Goal: Consume media (video, audio): Consume media (video, audio)

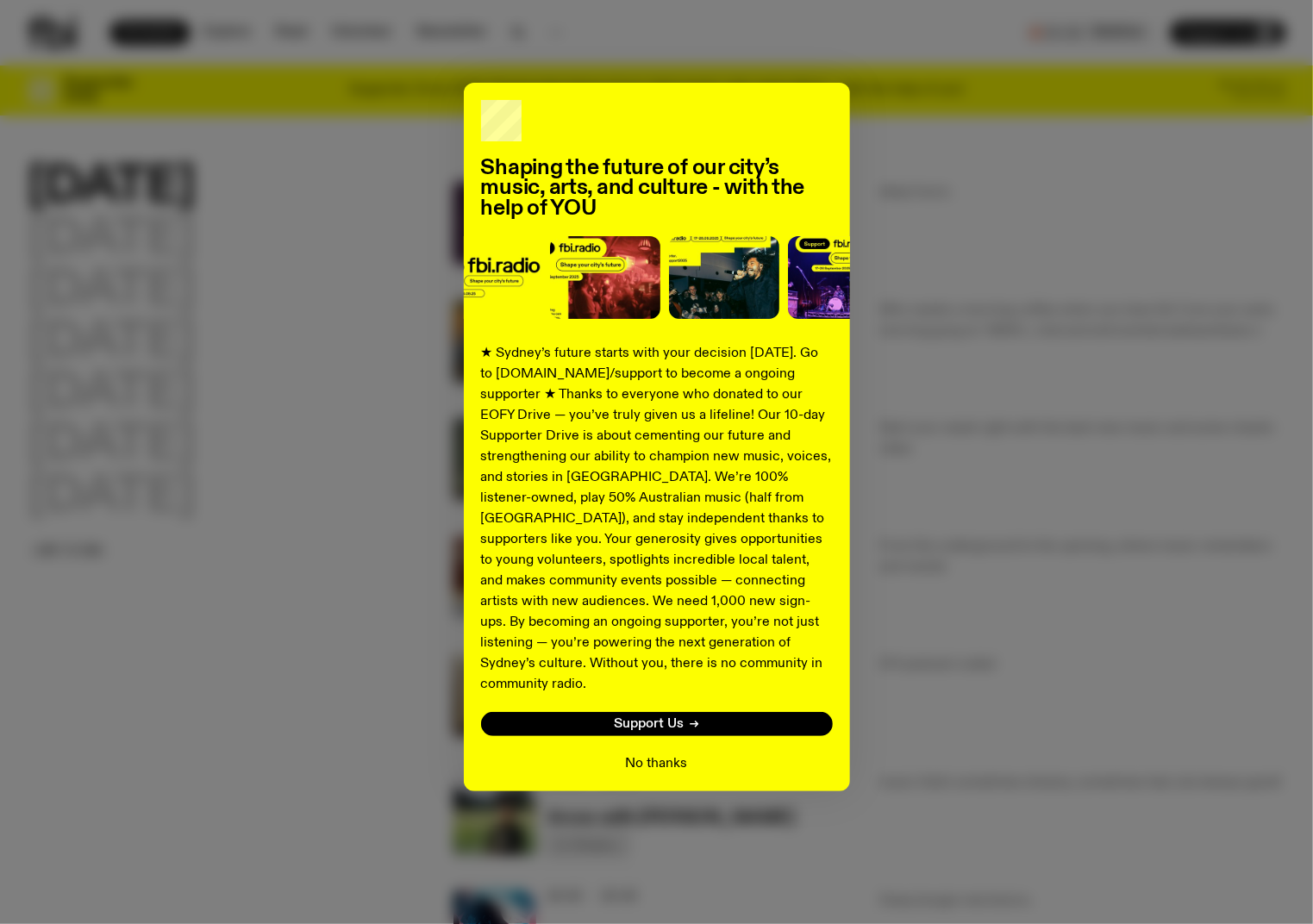
click at [647, 754] on button "No thanks" at bounding box center [657, 764] width 62 height 21
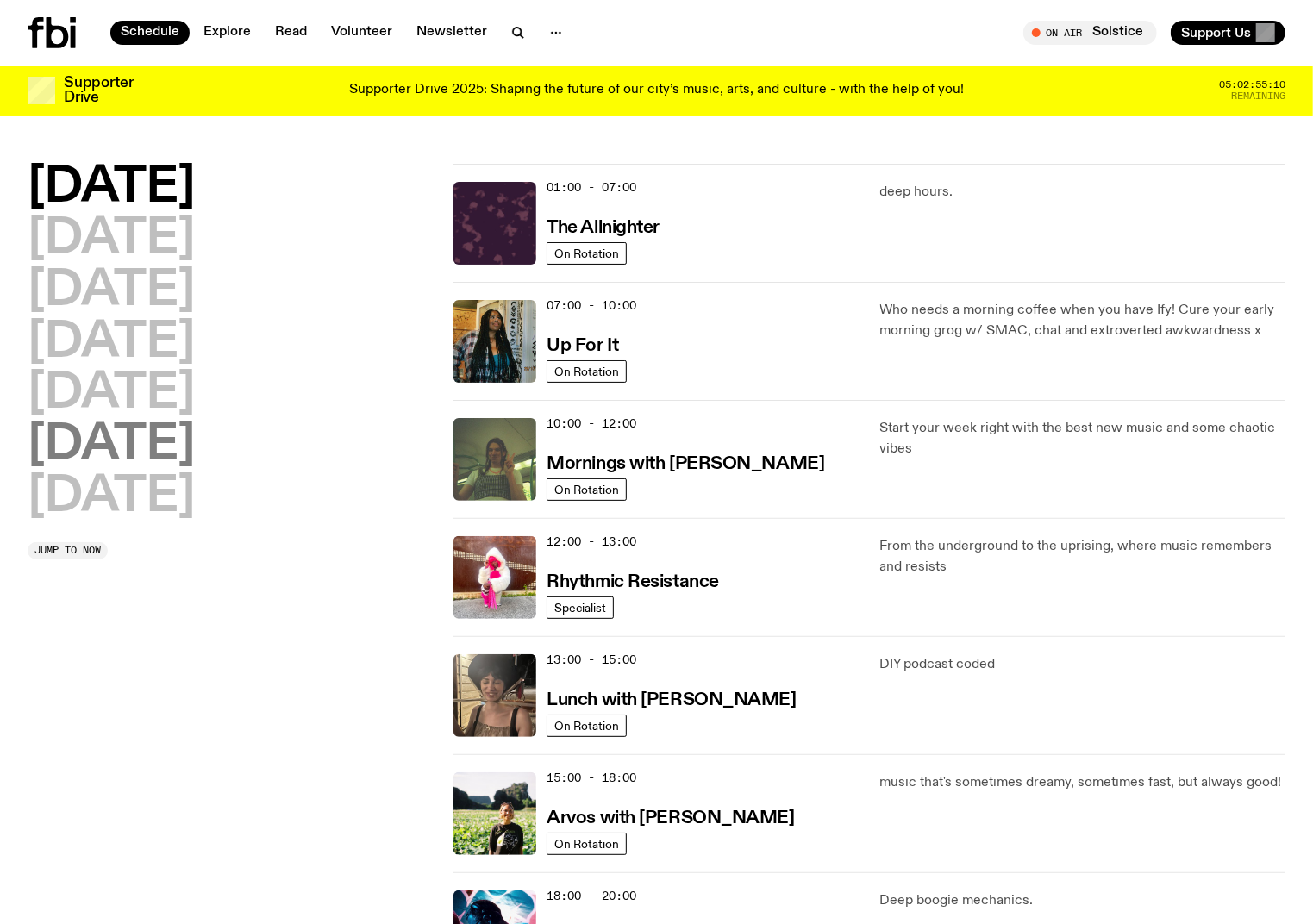
click at [194, 458] on h2 "[DATE]" at bounding box center [111, 445] width 168 height 48
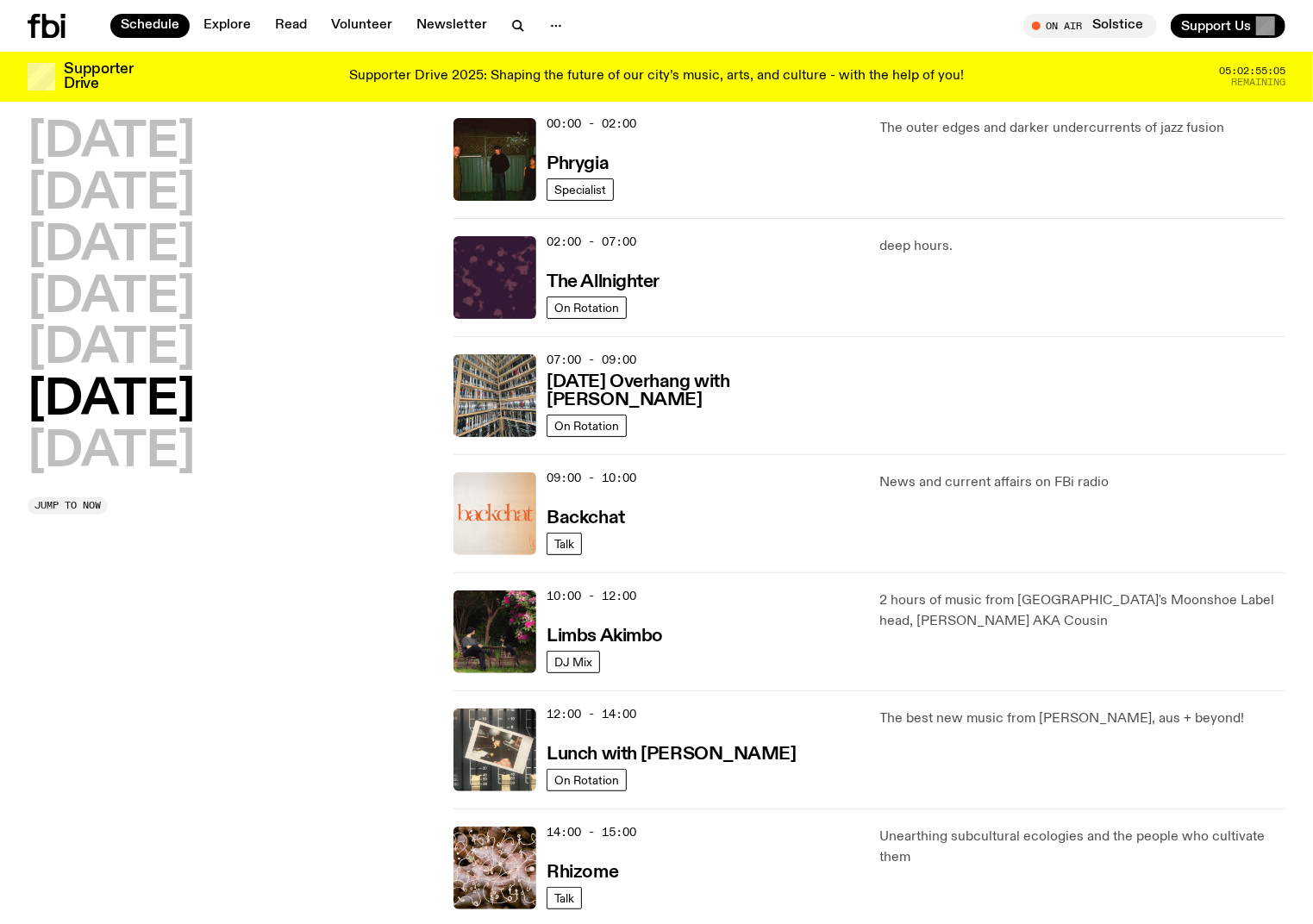
scroll to position [52, 0]
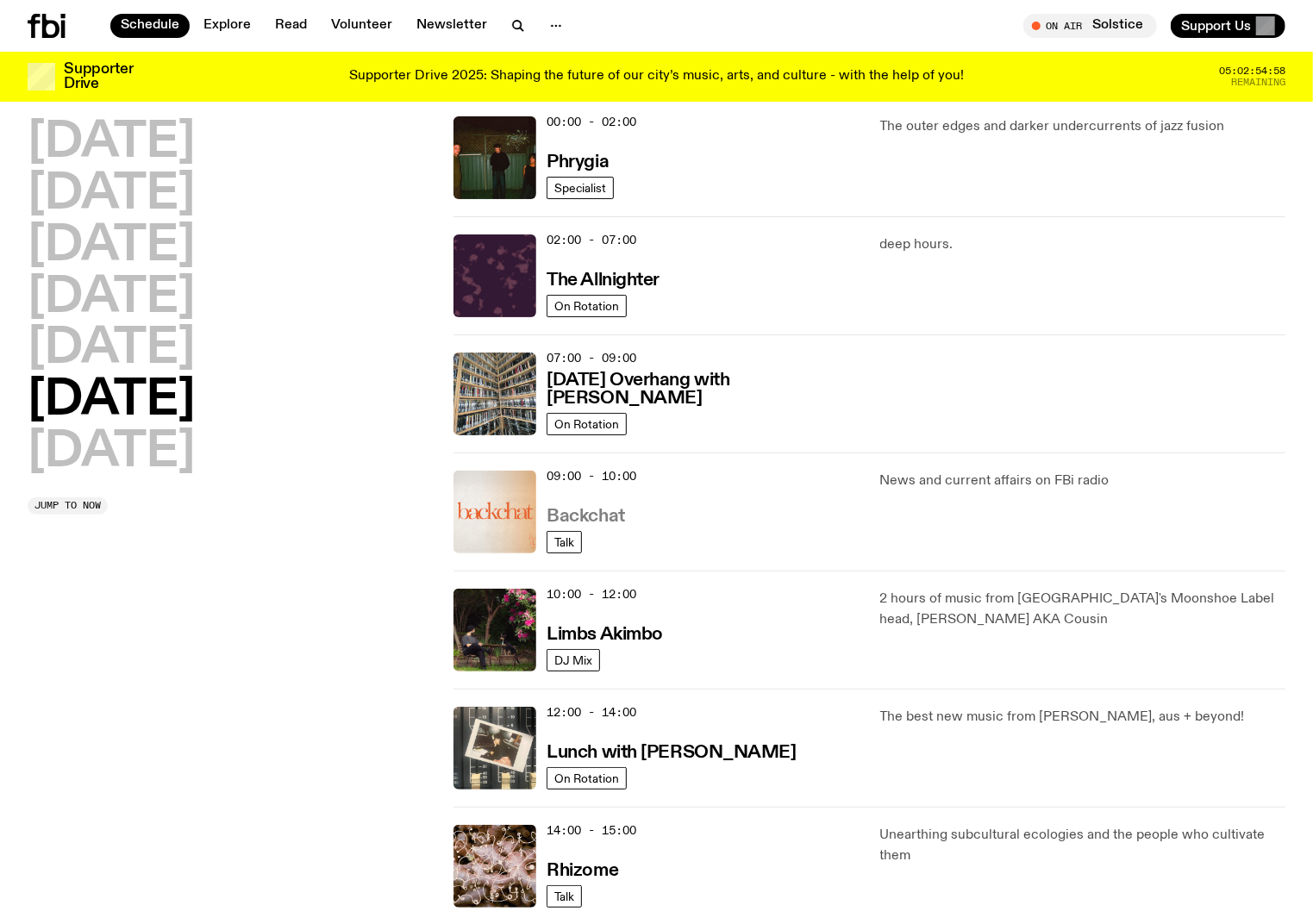
click at [614, 515] on h3 "Backchat" at bounding box center [585, 516] width 78 height 18
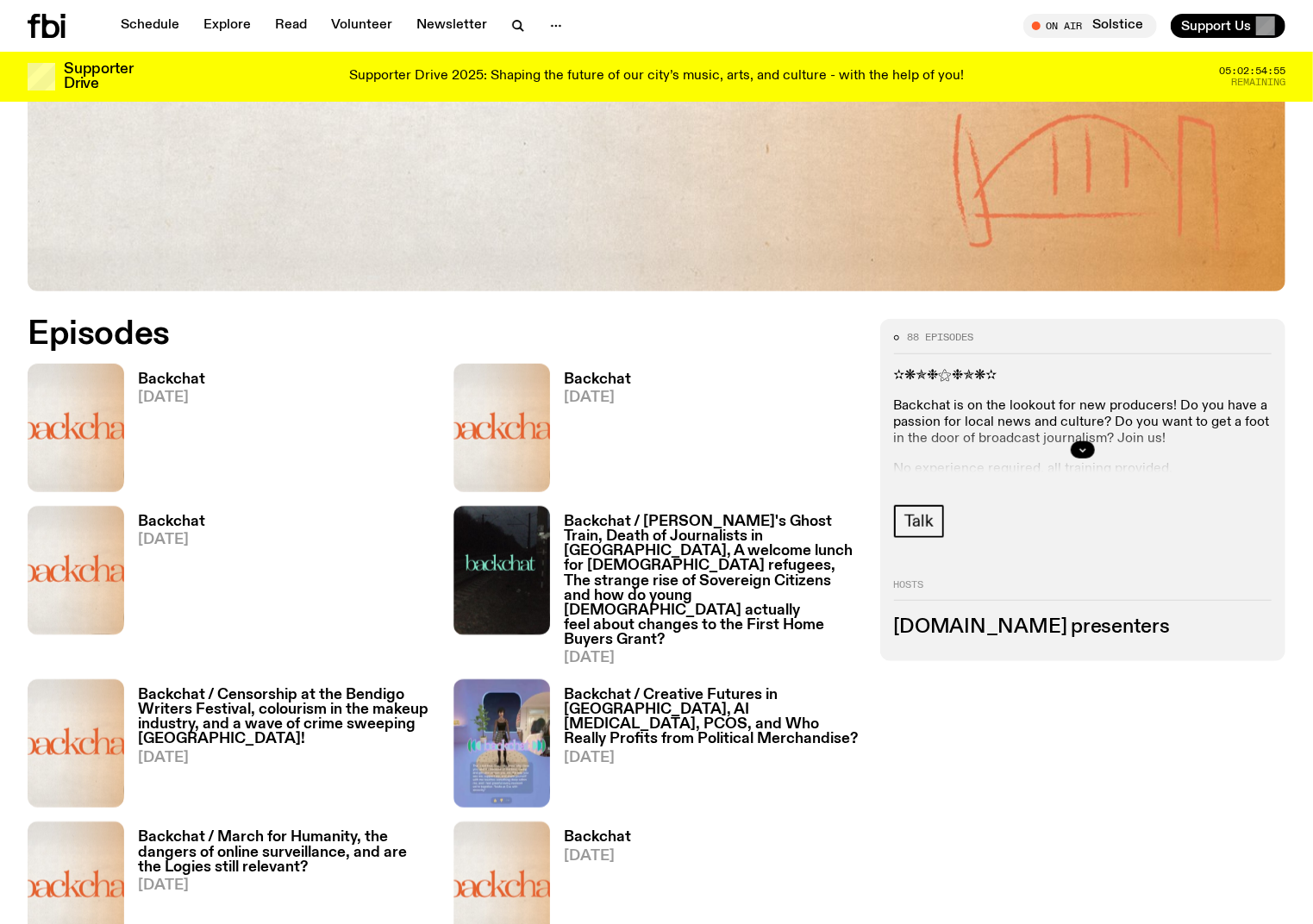
scroll to position [633, 0]
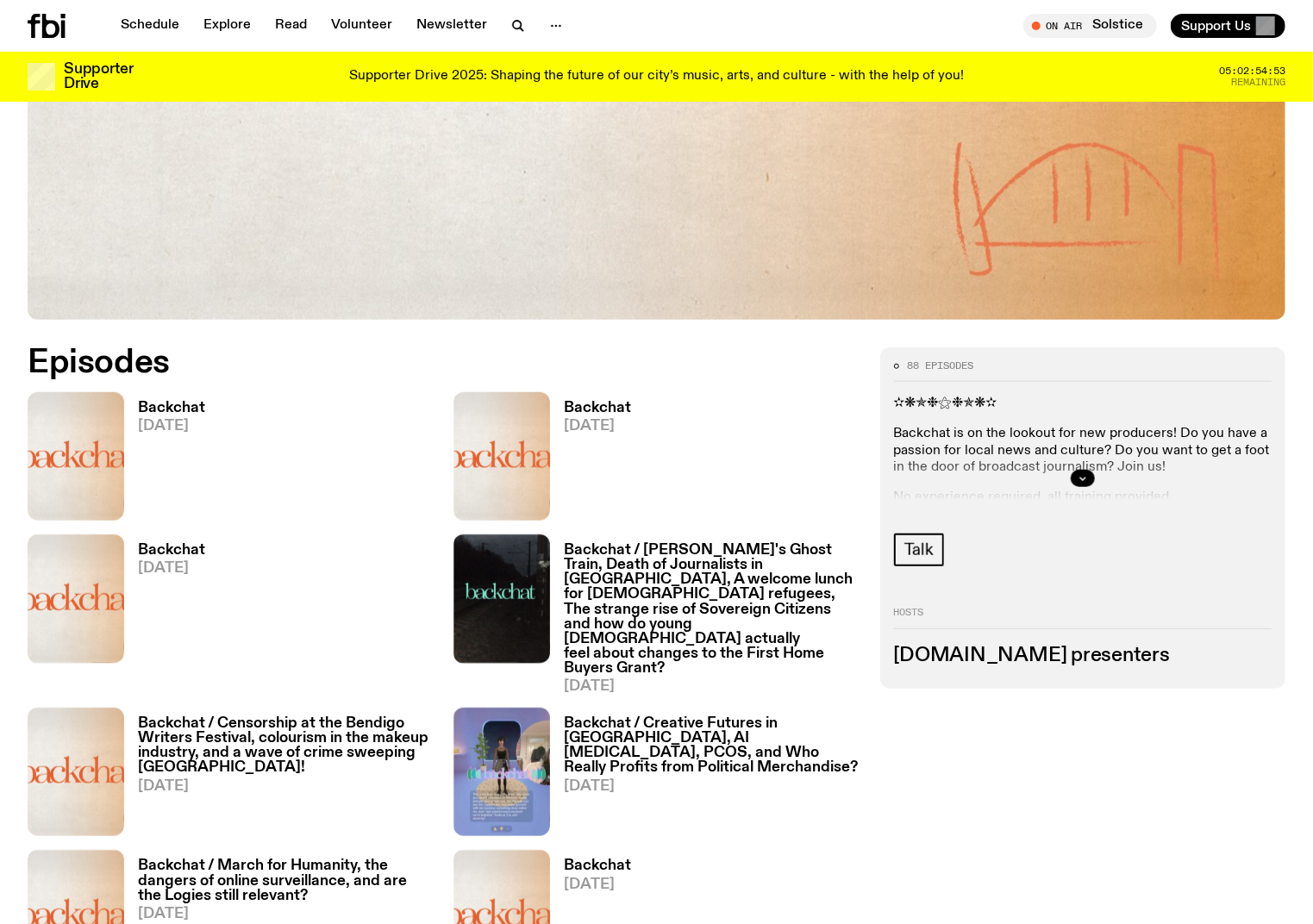
click at [181, 418] on span "[DATE]" at bounding box center [171, 425] width 67 height 14
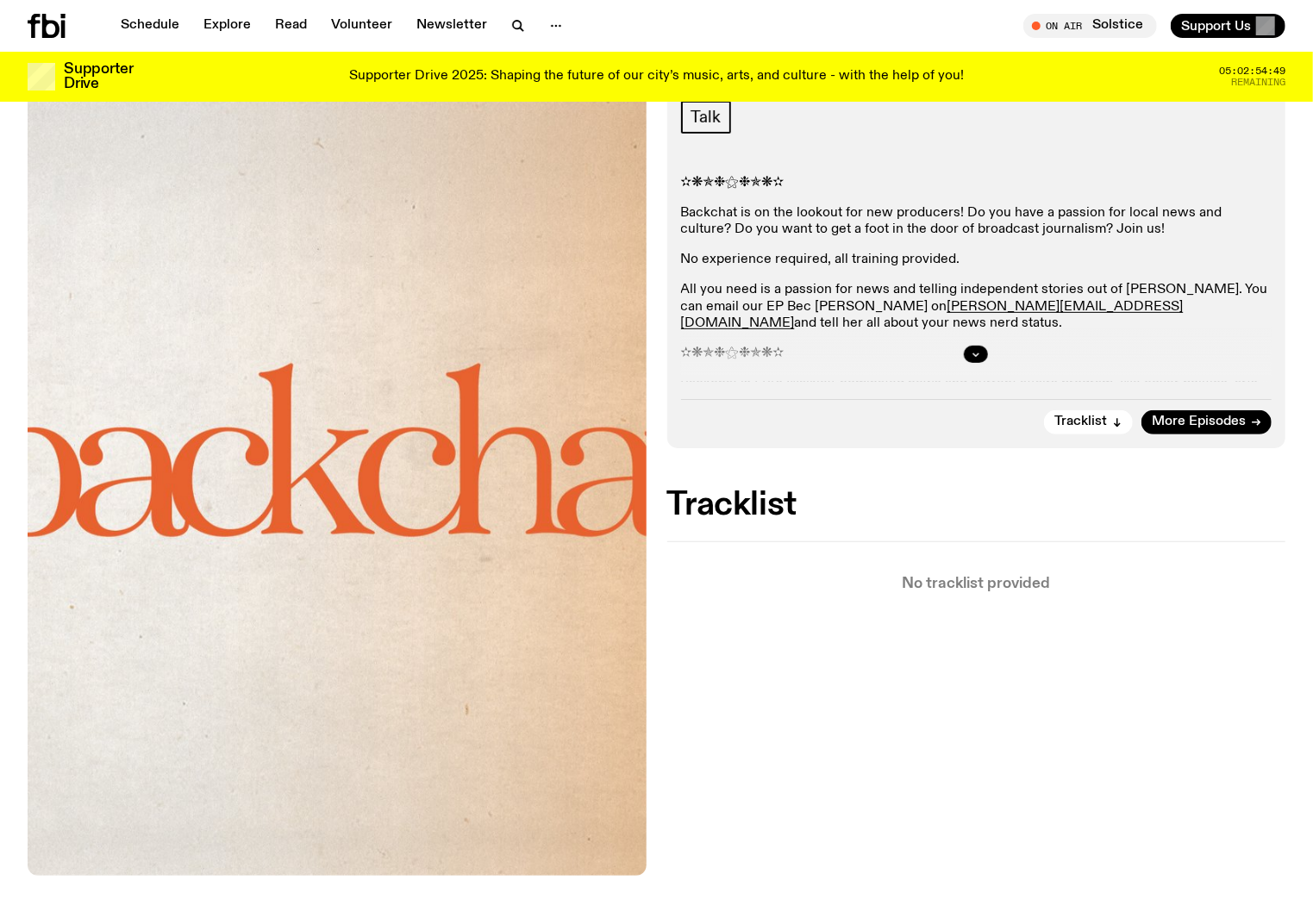
scroll to position [258, 0]
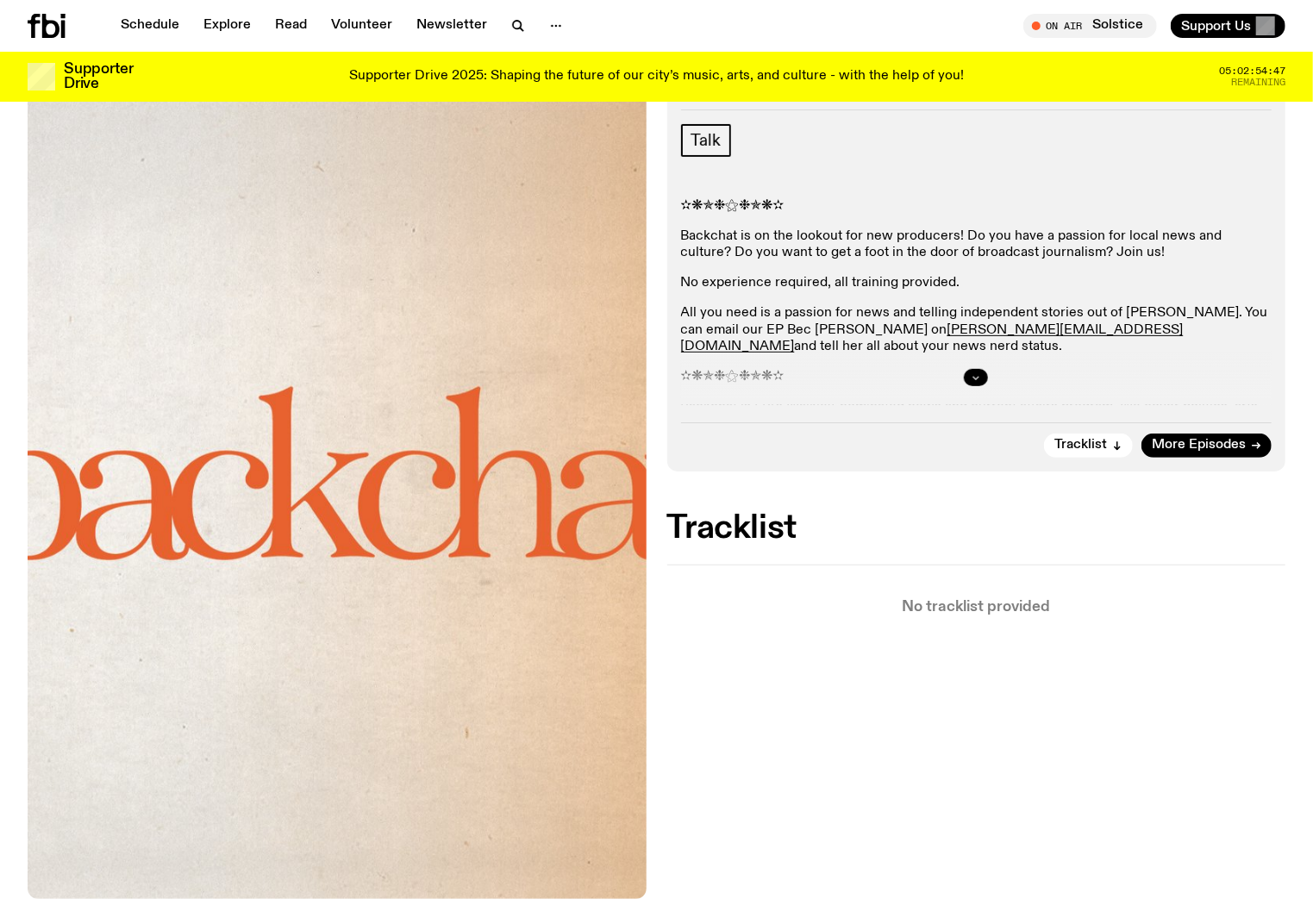
click at [975, 375] on icon "button" at bounding box center [976, 377] width 11 height 11
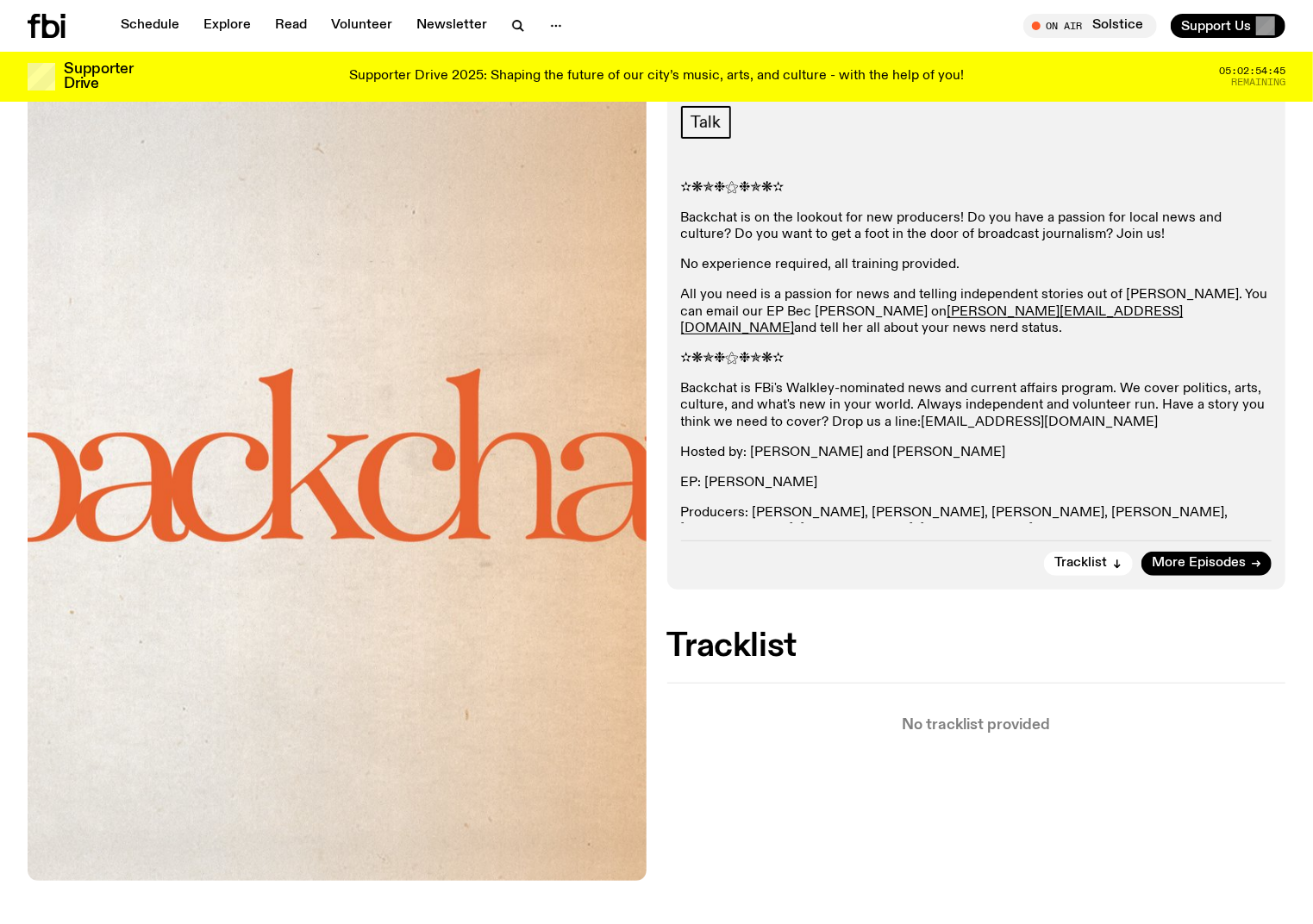
scroll to position [281, 0]
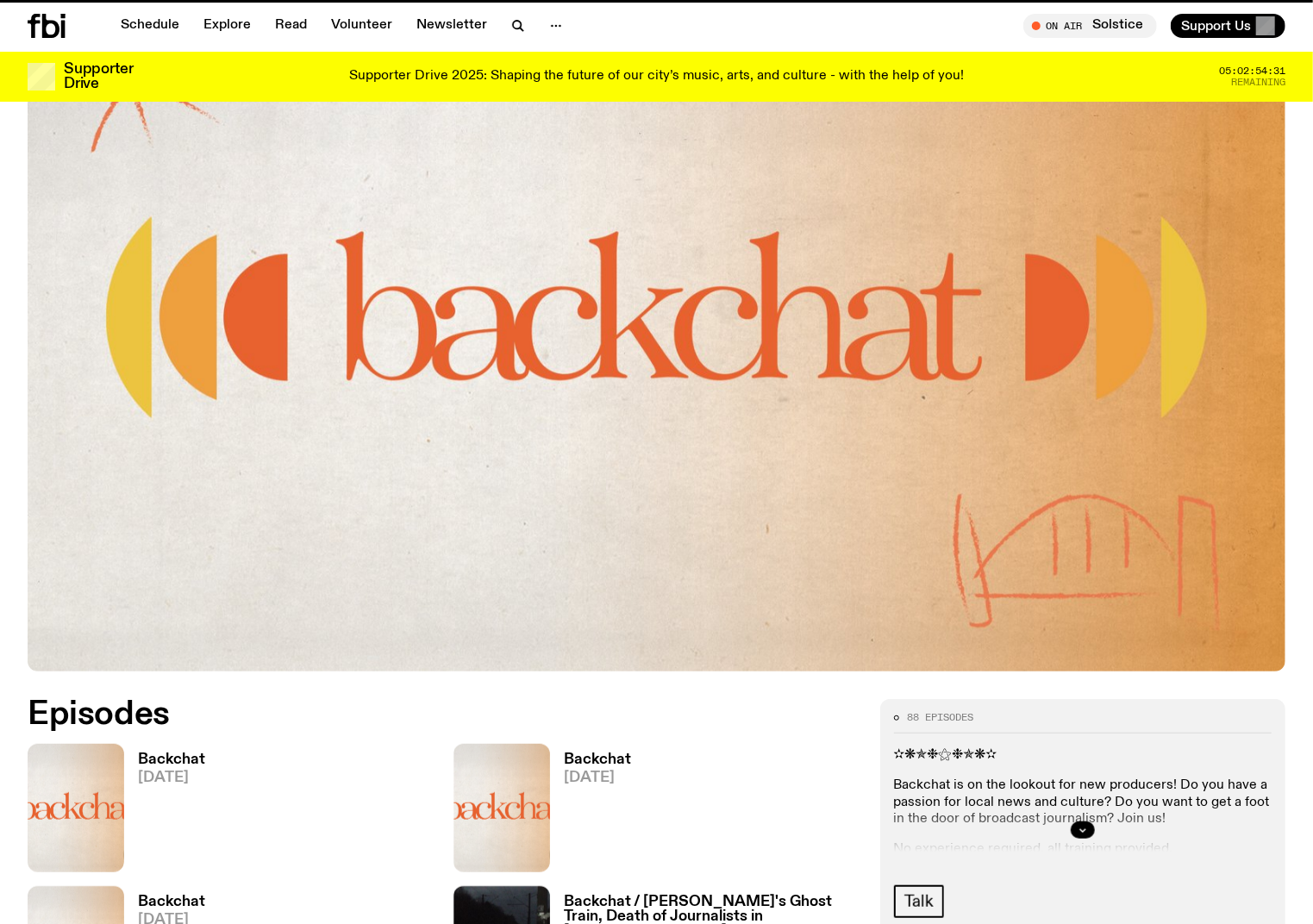
scroll to position [633, 0]
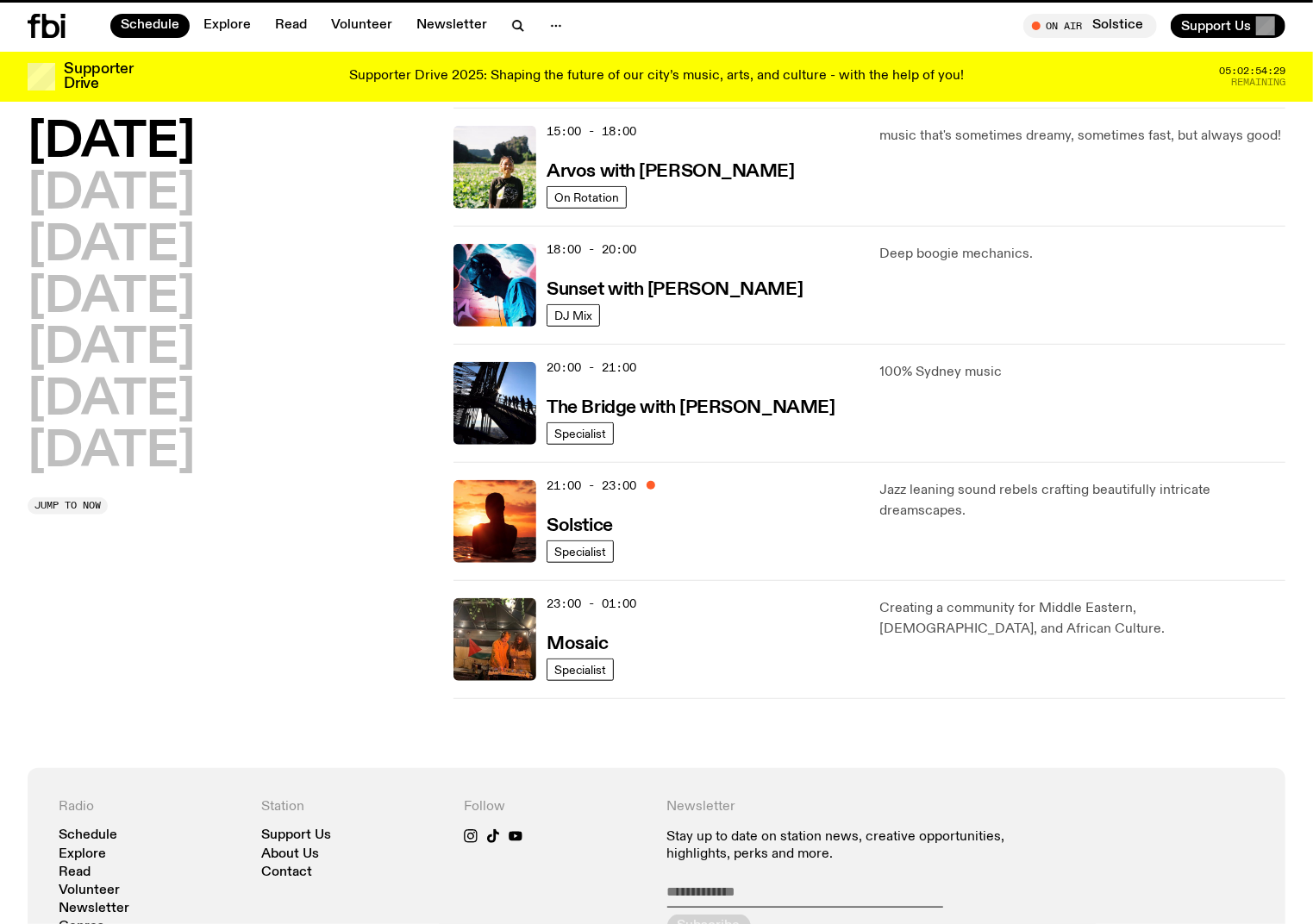
scroll to position [52, 0]
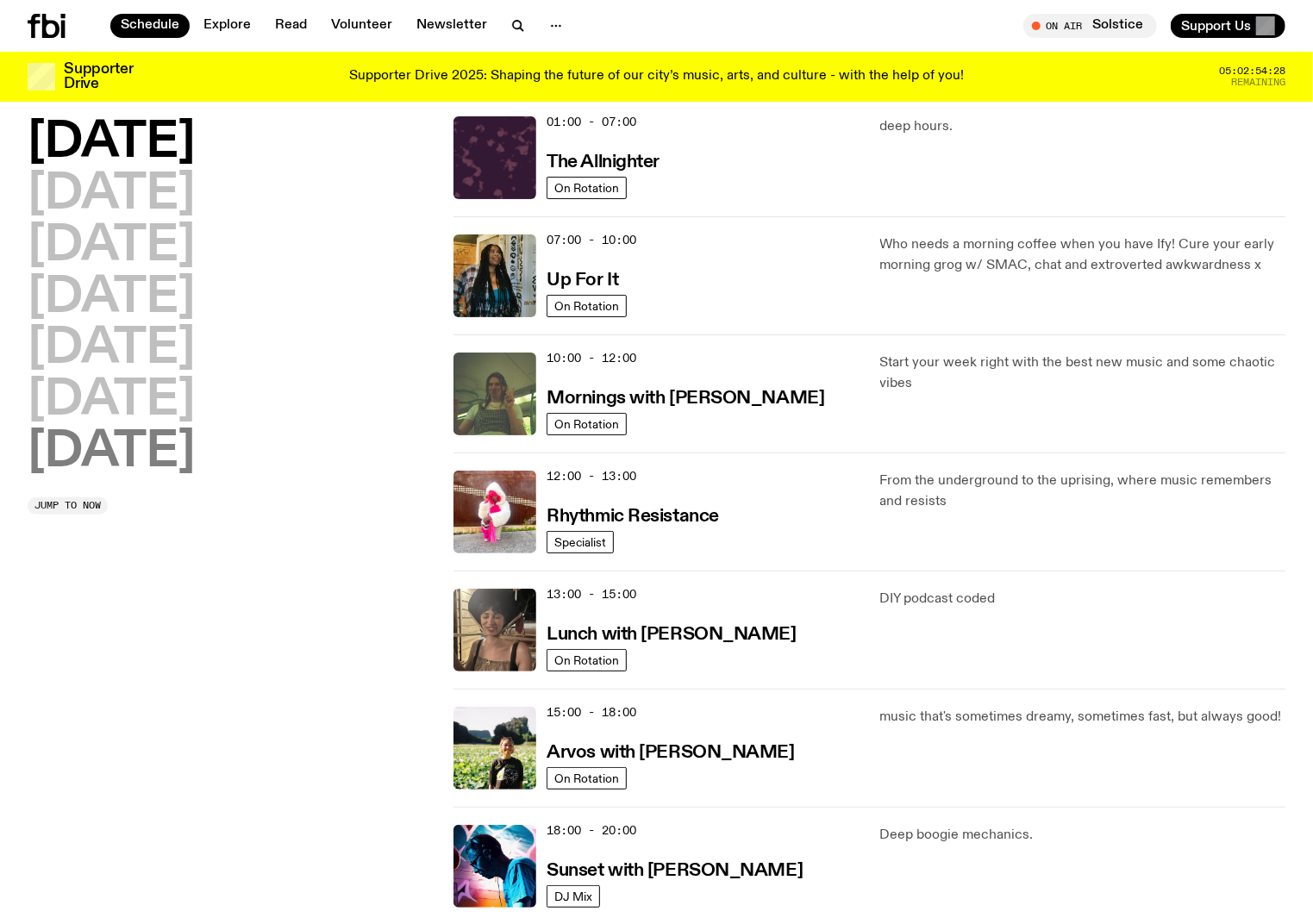
click at [168, 468] on h2 "[DATE]" at bounding box center [111, 452] width 168 height 48
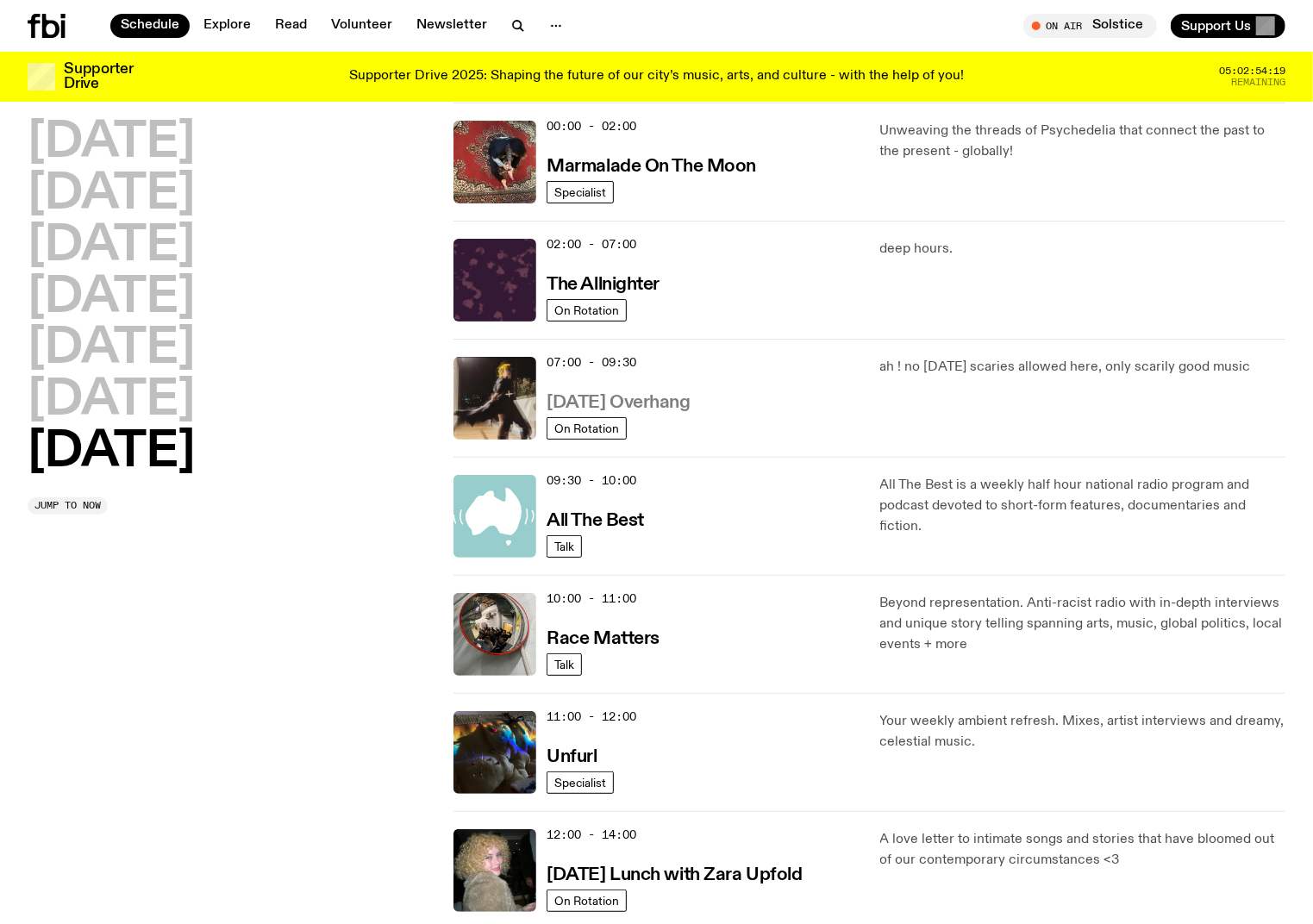
click at [668, 397] on h3 "[DATE] Overhang" at bounding box center [618, 402] width 143 height 18
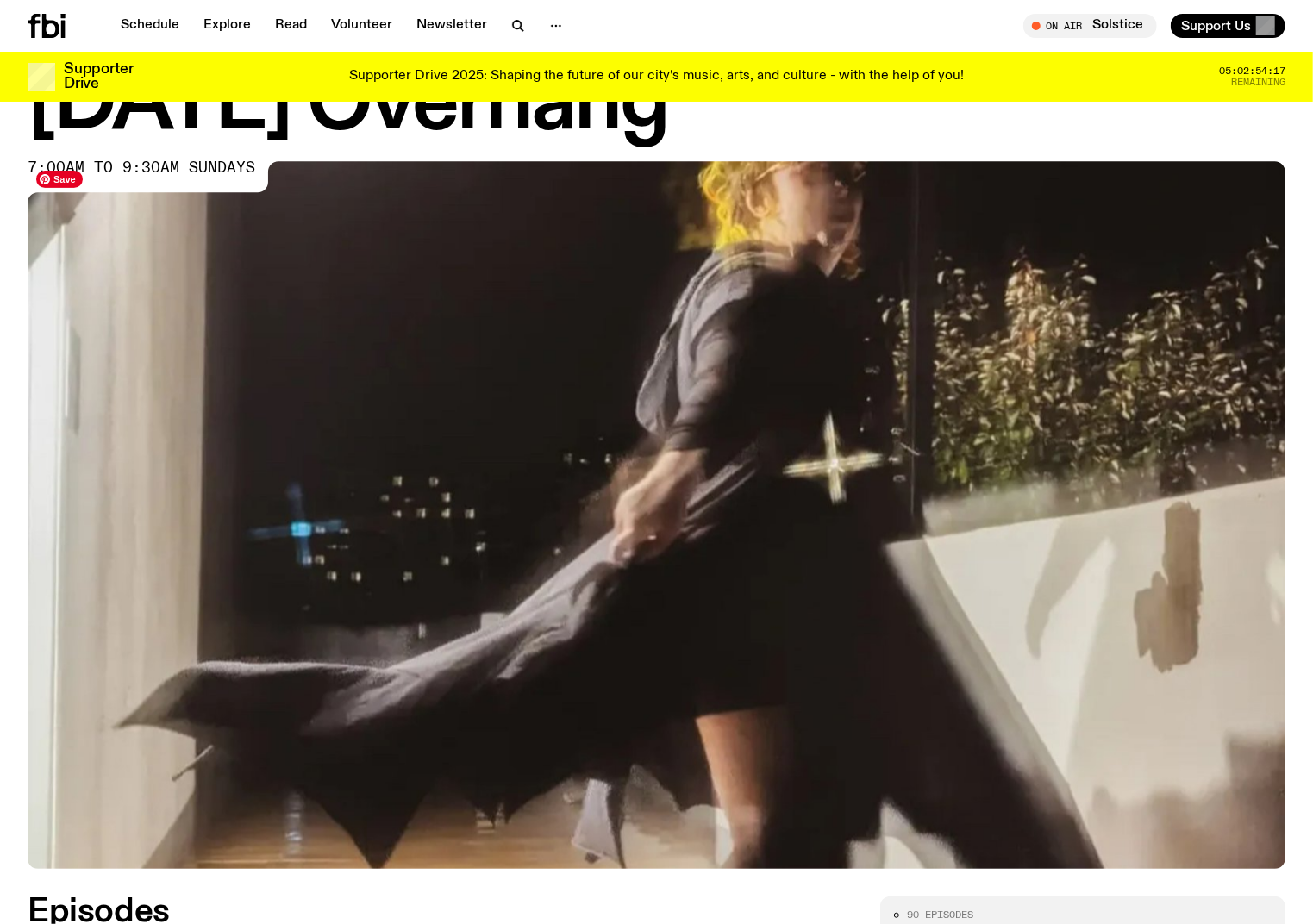
scroll to position [633, 0]
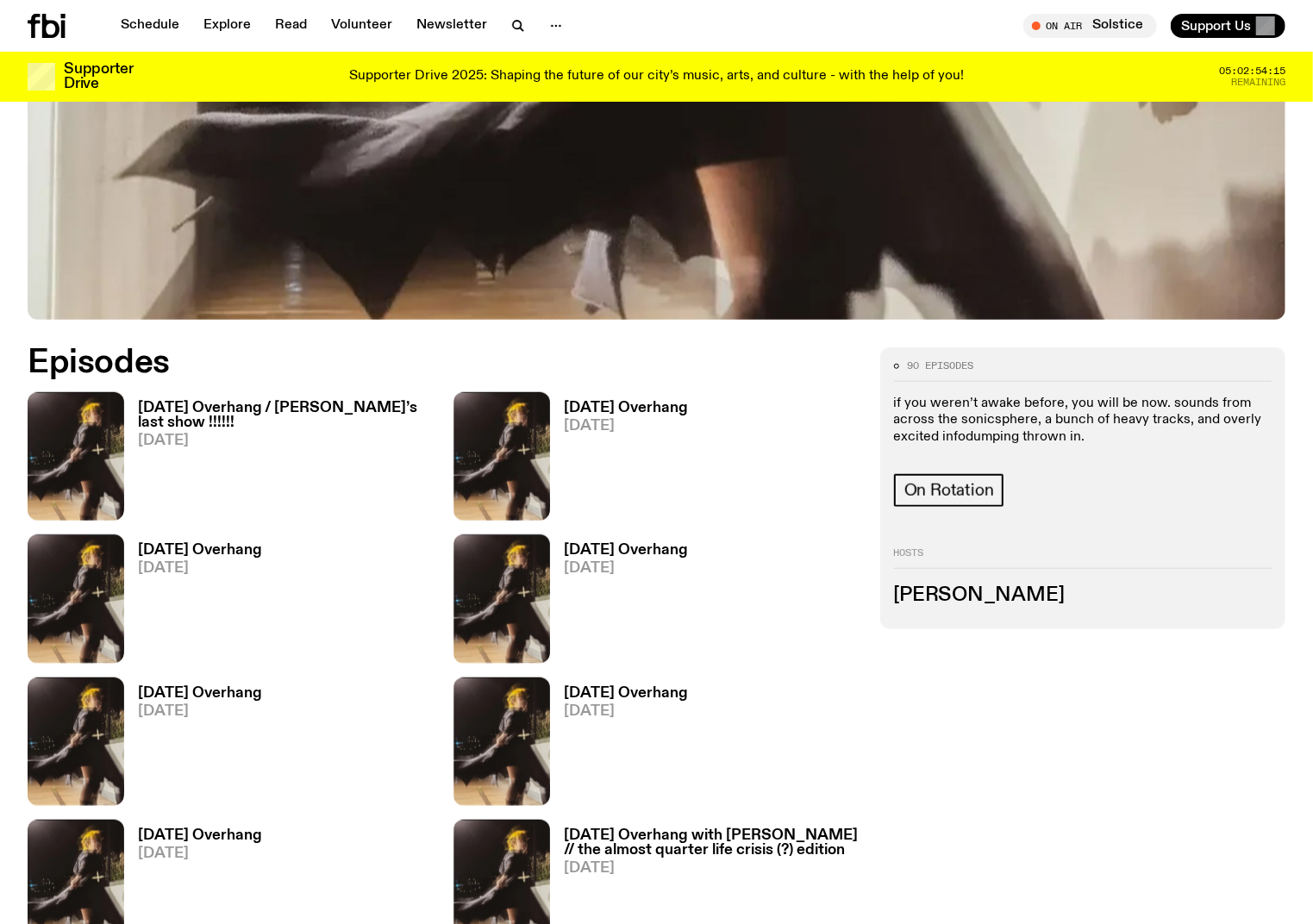
click at [283, 406] on h3 "[DATE] Overhang / [PERSON_NAME]’s last show !!!!!!" at bounding box center [285, 416] width 295 height 30
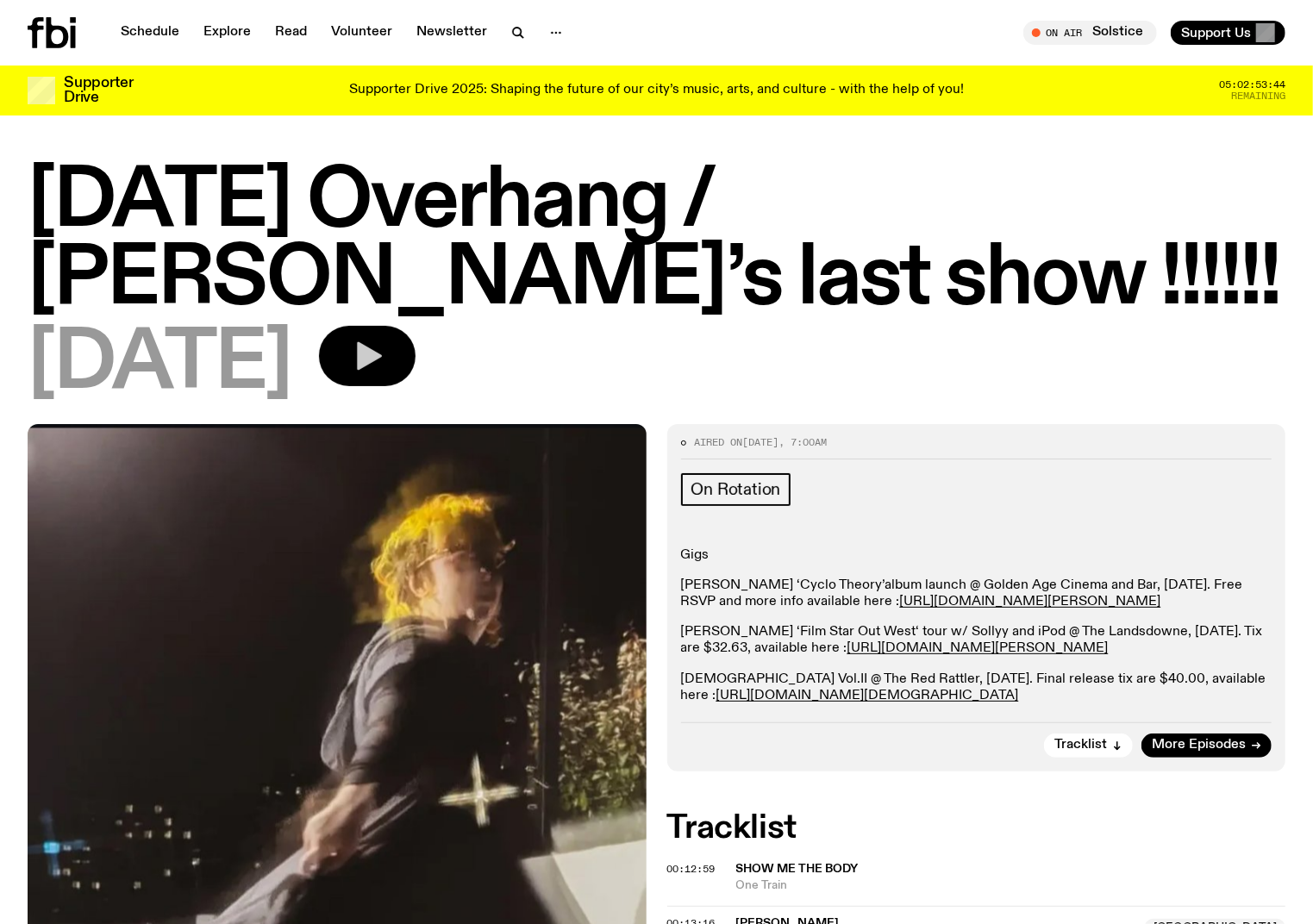
click at [384, 354] on icon "button" at bounding box center [367, 356] width 34 height 34
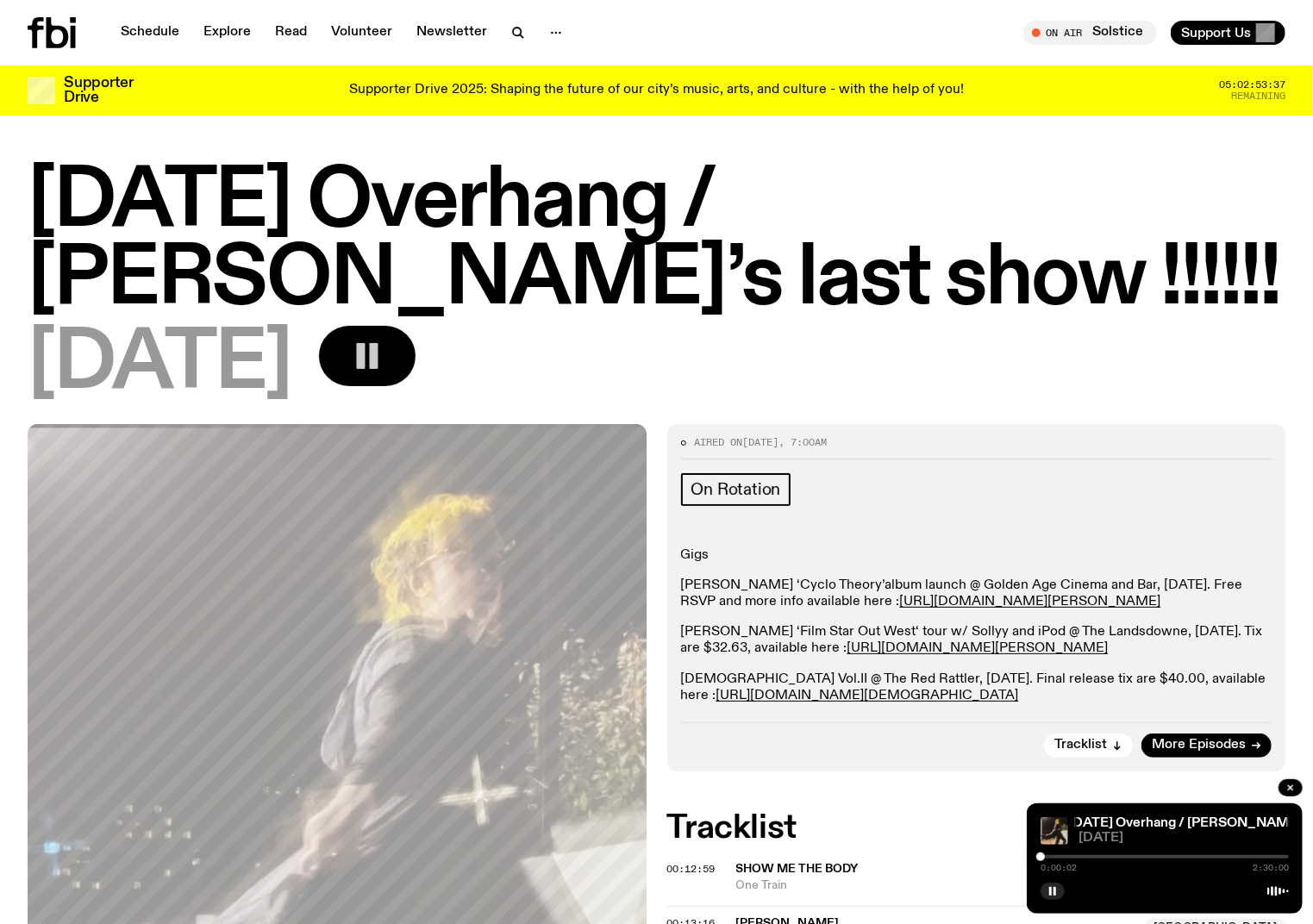
click at [1234, 858] on div at bounding box center [1165, 857] width 248 height 4
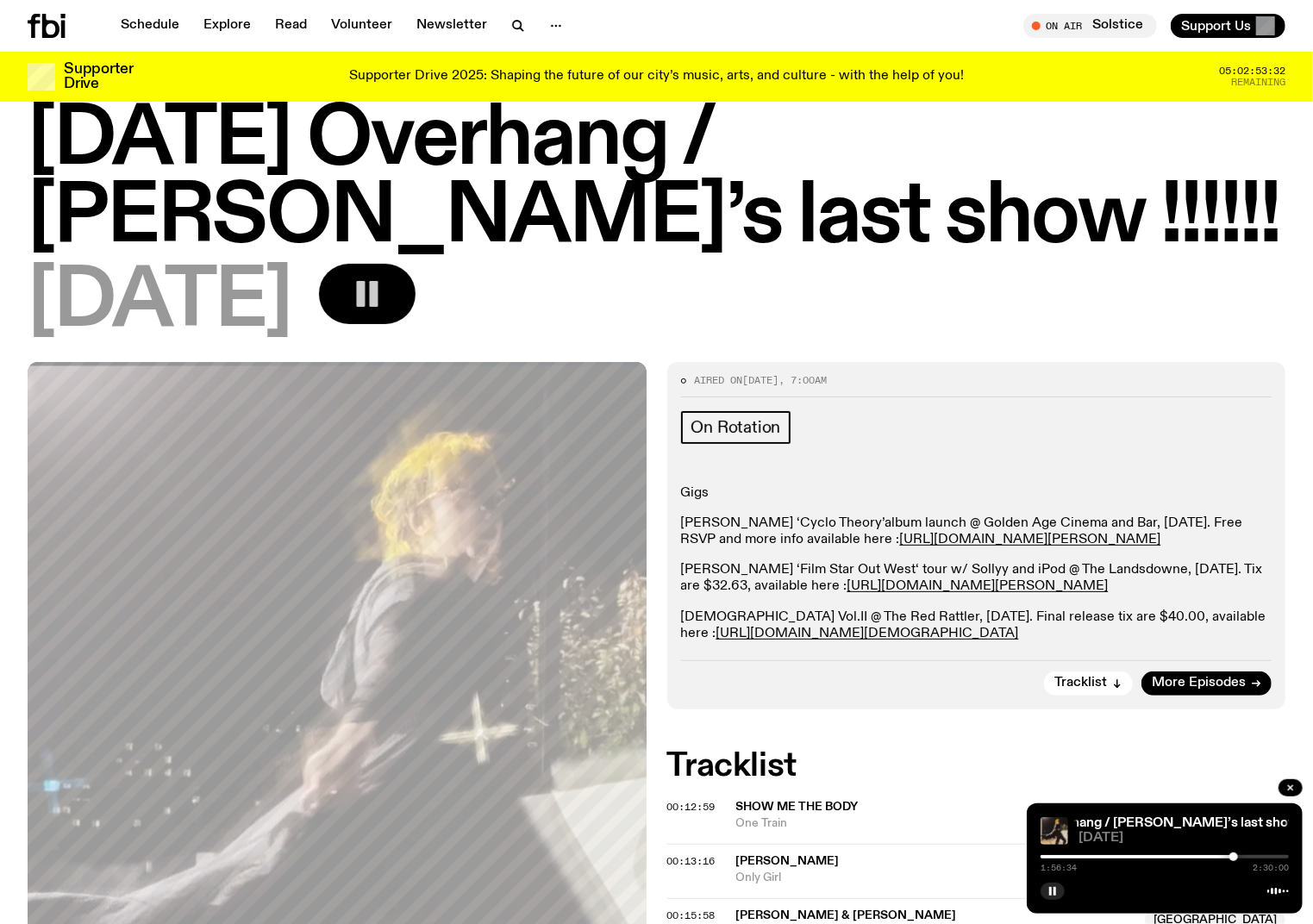
scroll to position [58, 0]
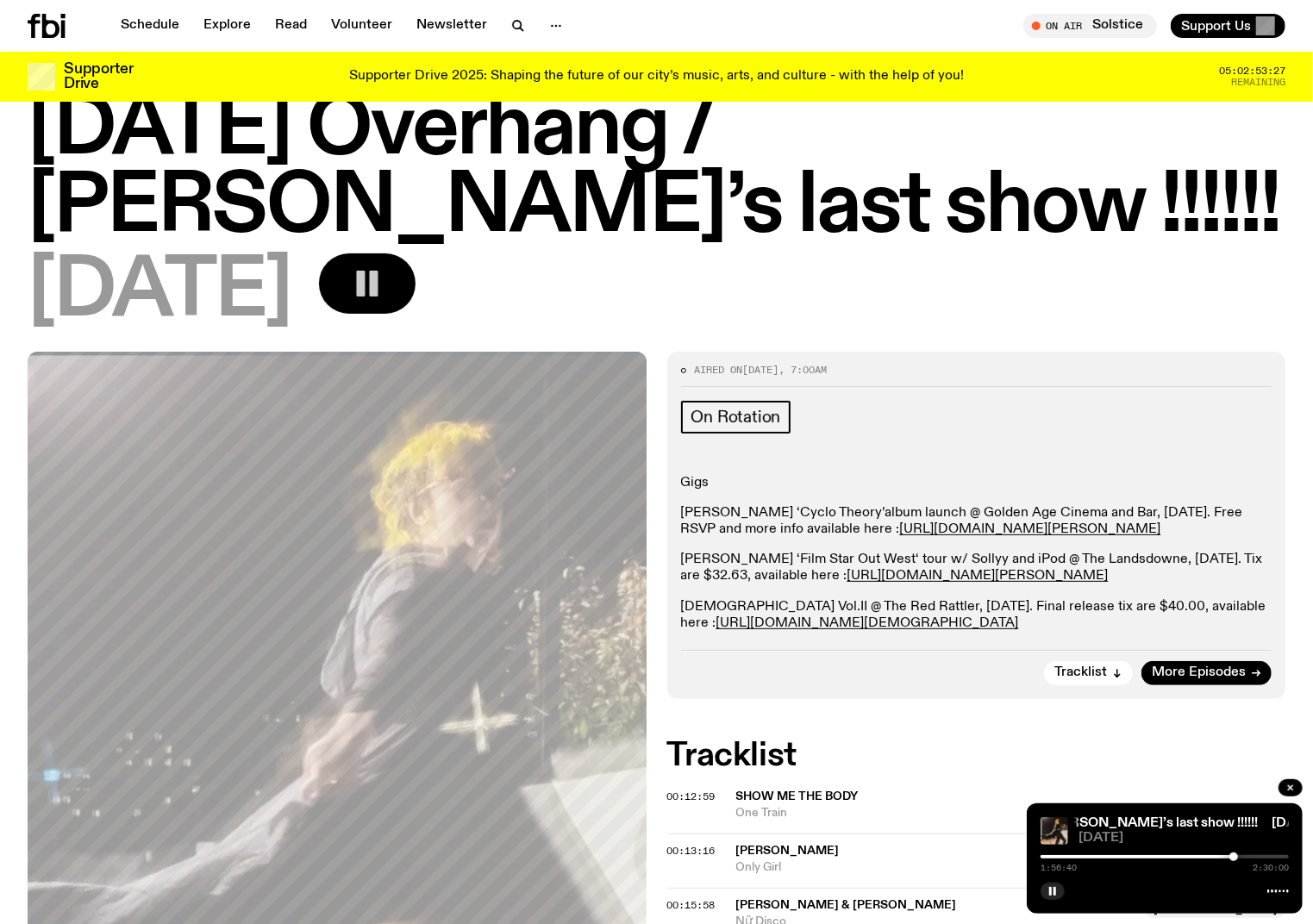
click at [1042, 858] on div at bounding box center [1109, 857] width 248 height 4
click at [1053, 859] on div "0:00:56 2:30:00" at bounding box center [1165, 862] width 248 height 21
click at [1050, 857] on div at bounding box center [1050, 856] width 9 height 9
click at [1047, 857] on div at bounding box center [1046, 856] width 9 height 9
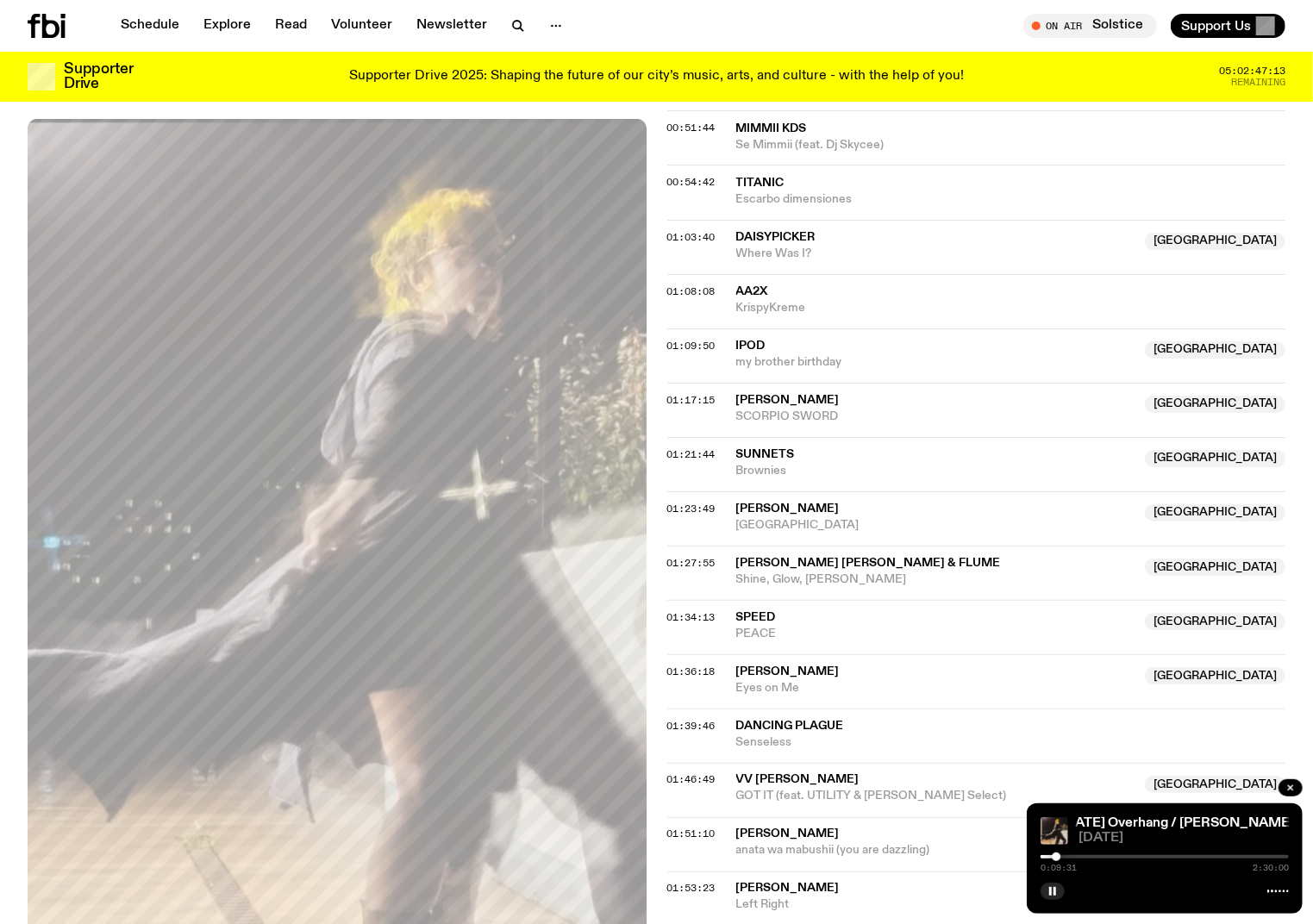
scroll to position [1041, 0]
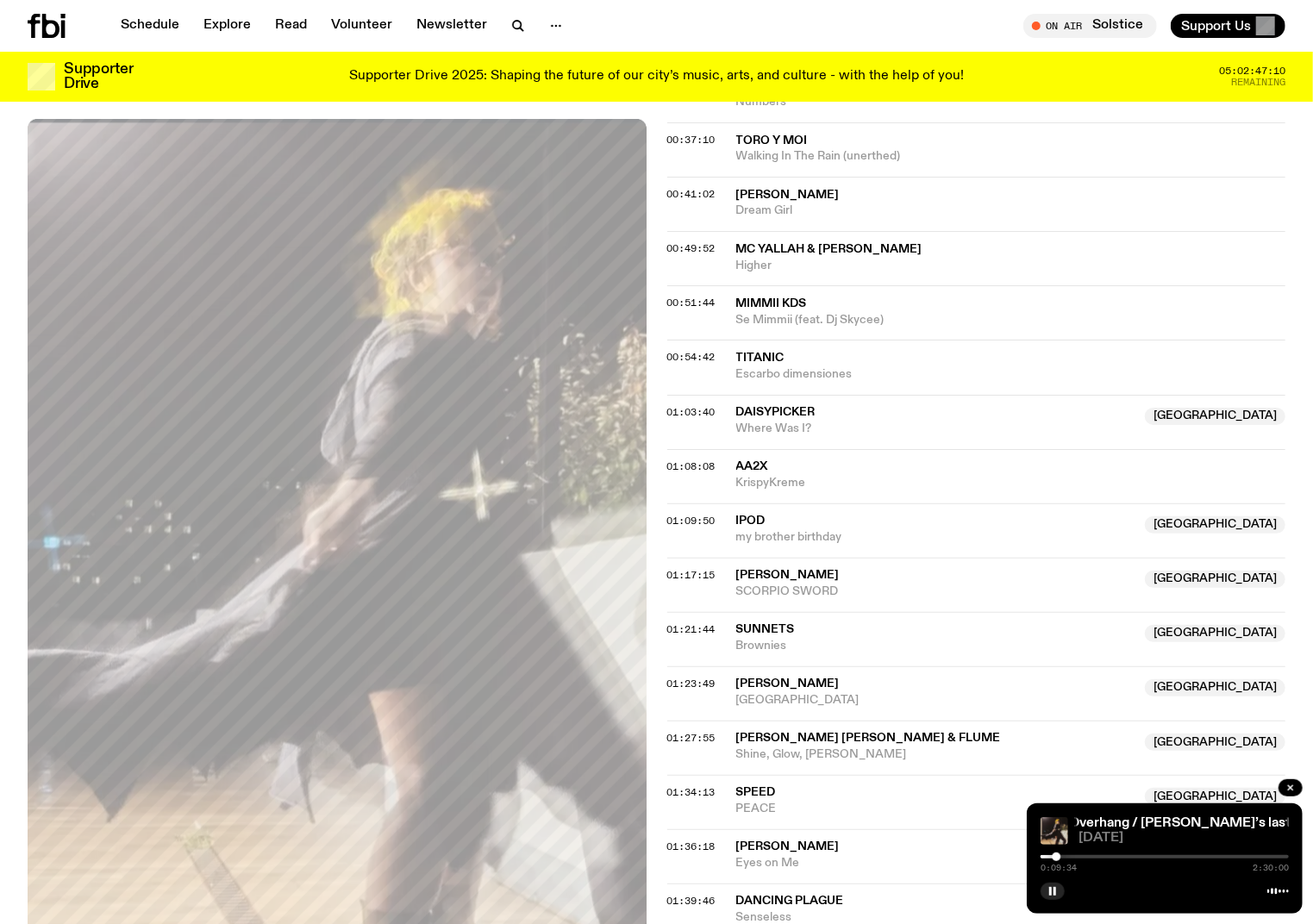
click at [1084, 860] on div "0:09:34 2:30:00" at bounding box center [1165, 862] width 248 height 21
click at [1088, 859] on div "0:09:35 2:30:00" at bounding box center [1165, 862] width 248 height 21
drag, startPoint x: 1061, startPoint y: 857, endPoint x: 1100, endPoint y: 858, distance: 39.0
click at [1100, 858] on div at bounding box center [1165, 857] width 248 height 4
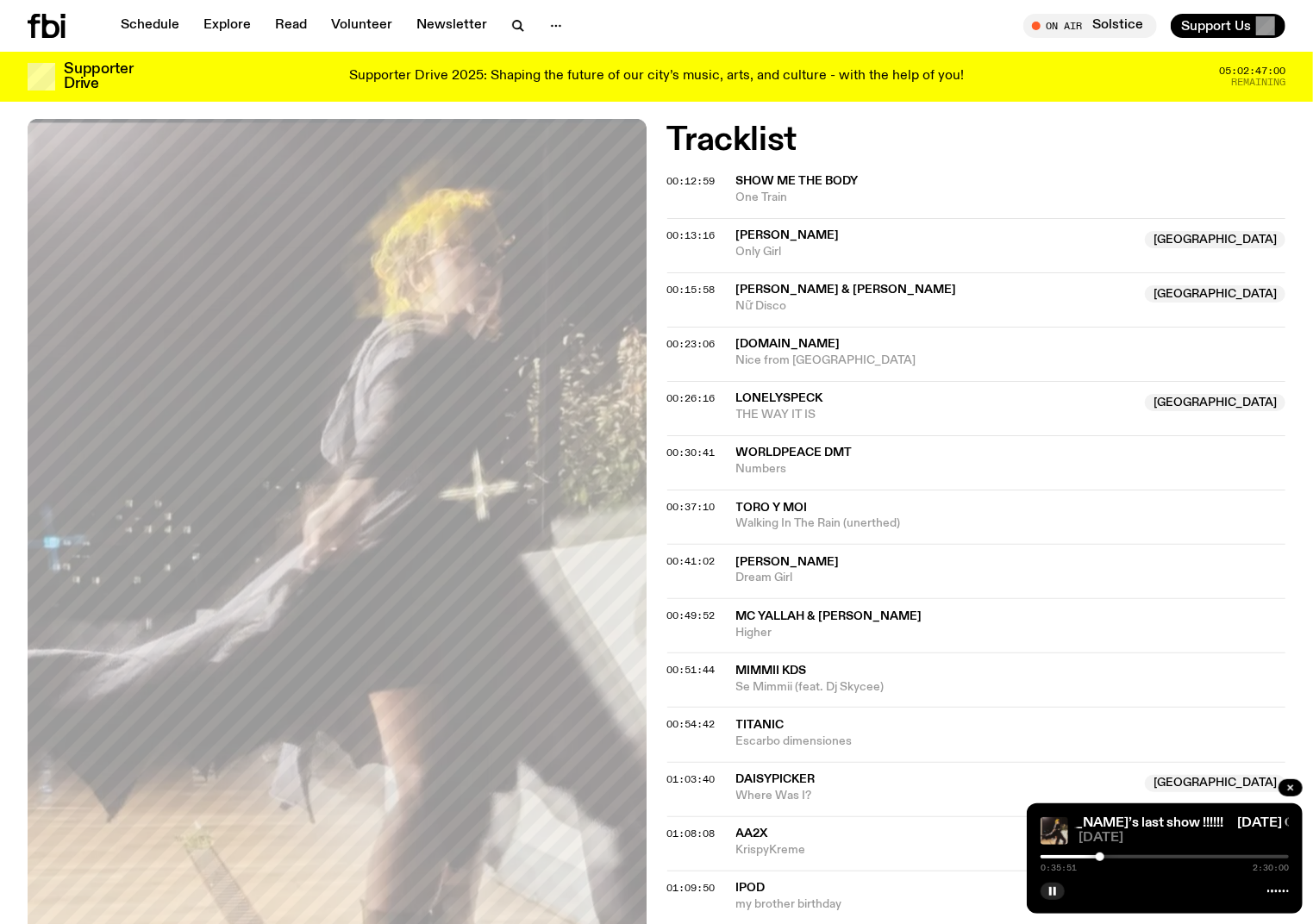
scroll to position [704, 0]
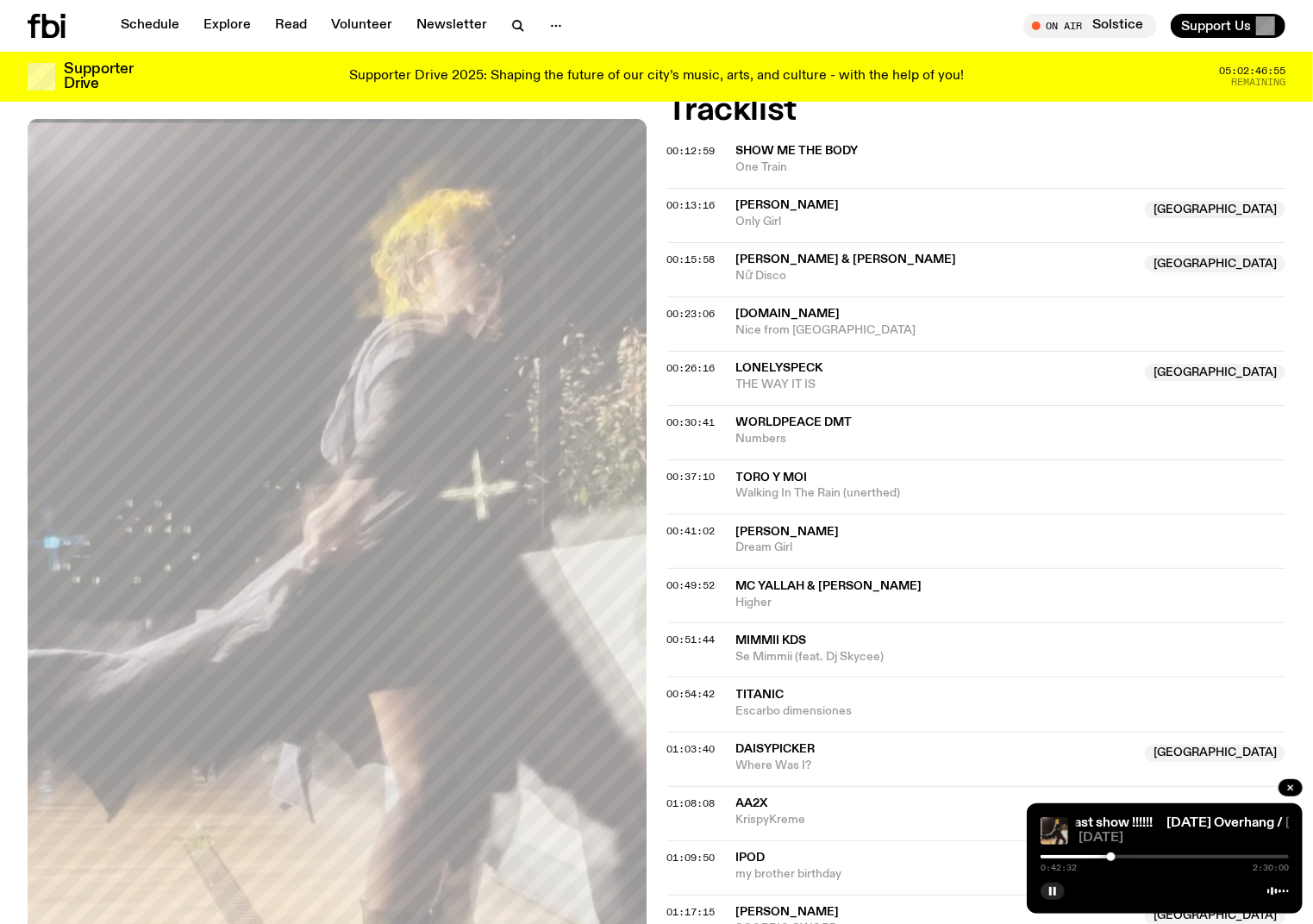
drag, startPoint x: 1102, startPoint y: 856, endPoint x: 1117, endPoint y: 856, distance: 15.0
click at [1116, 856] on div at bounding box center [1111, 856] width 9 height 9
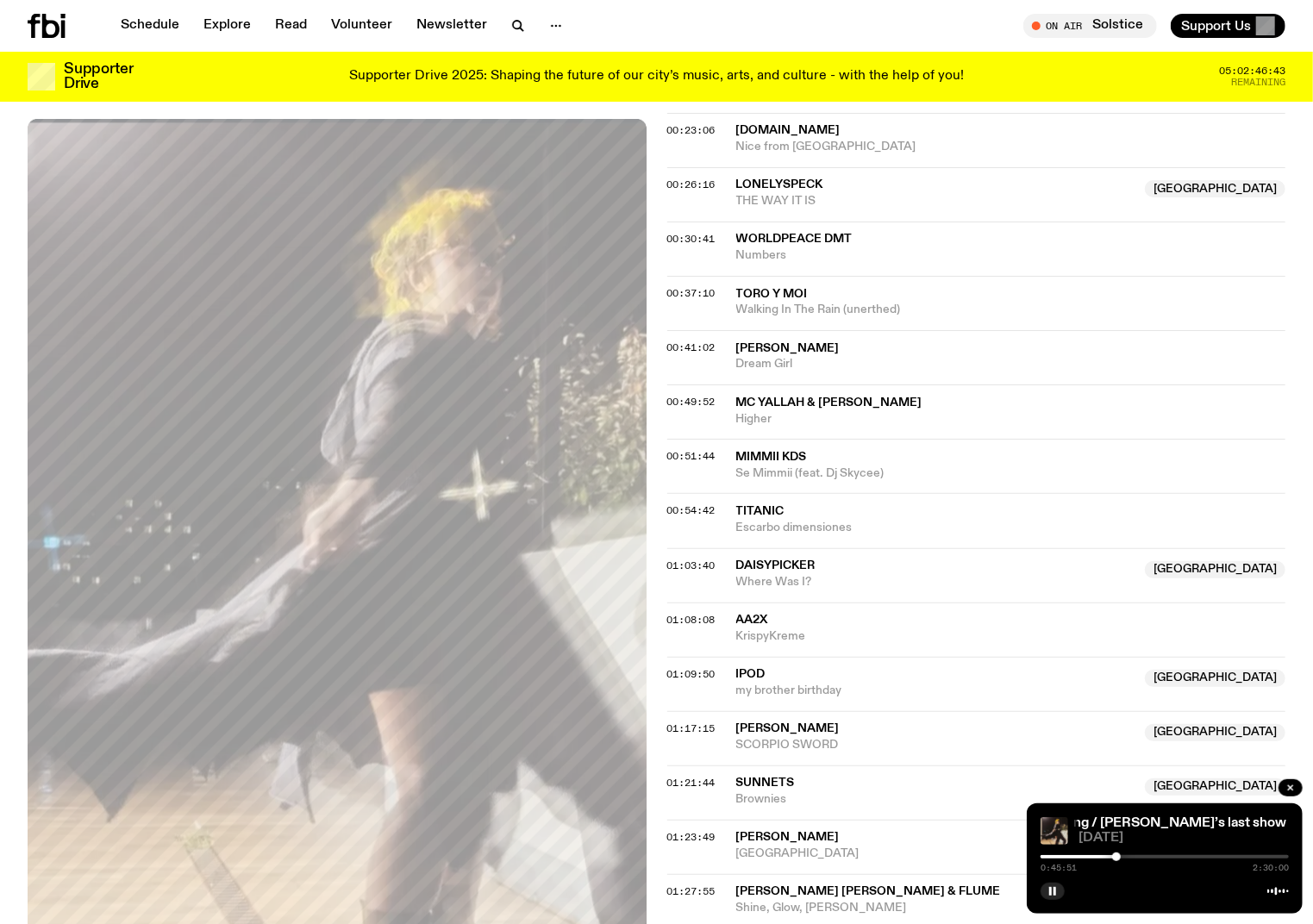
scroll to position [893, 0]
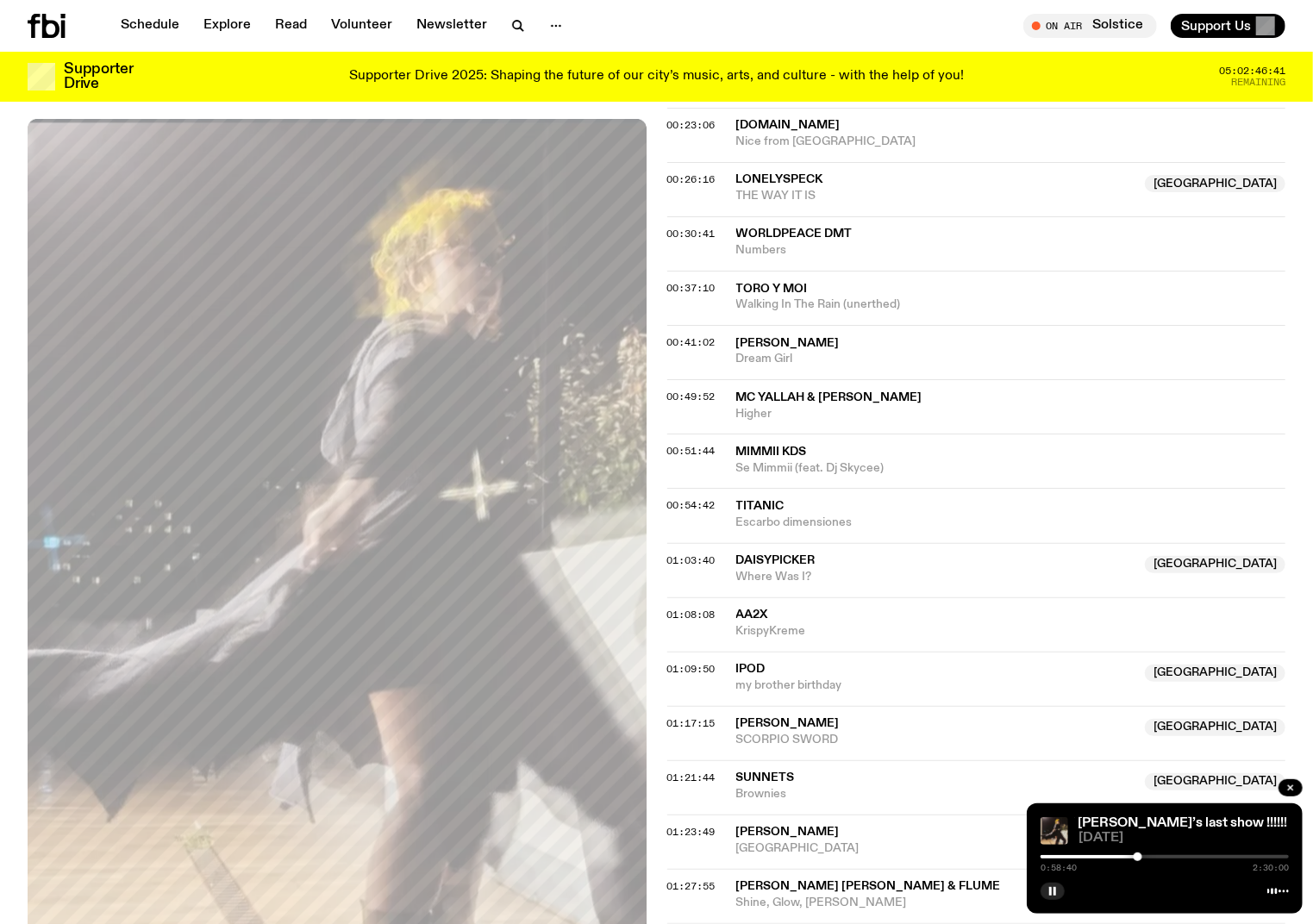
drag, startPoint x: 1118, startPoint y: 853, endPoint x: 1138, endPoint y: 856, distance: 20.2
click at [1138, 856] on div at bounding box center [1138, 856] width 9 height 9
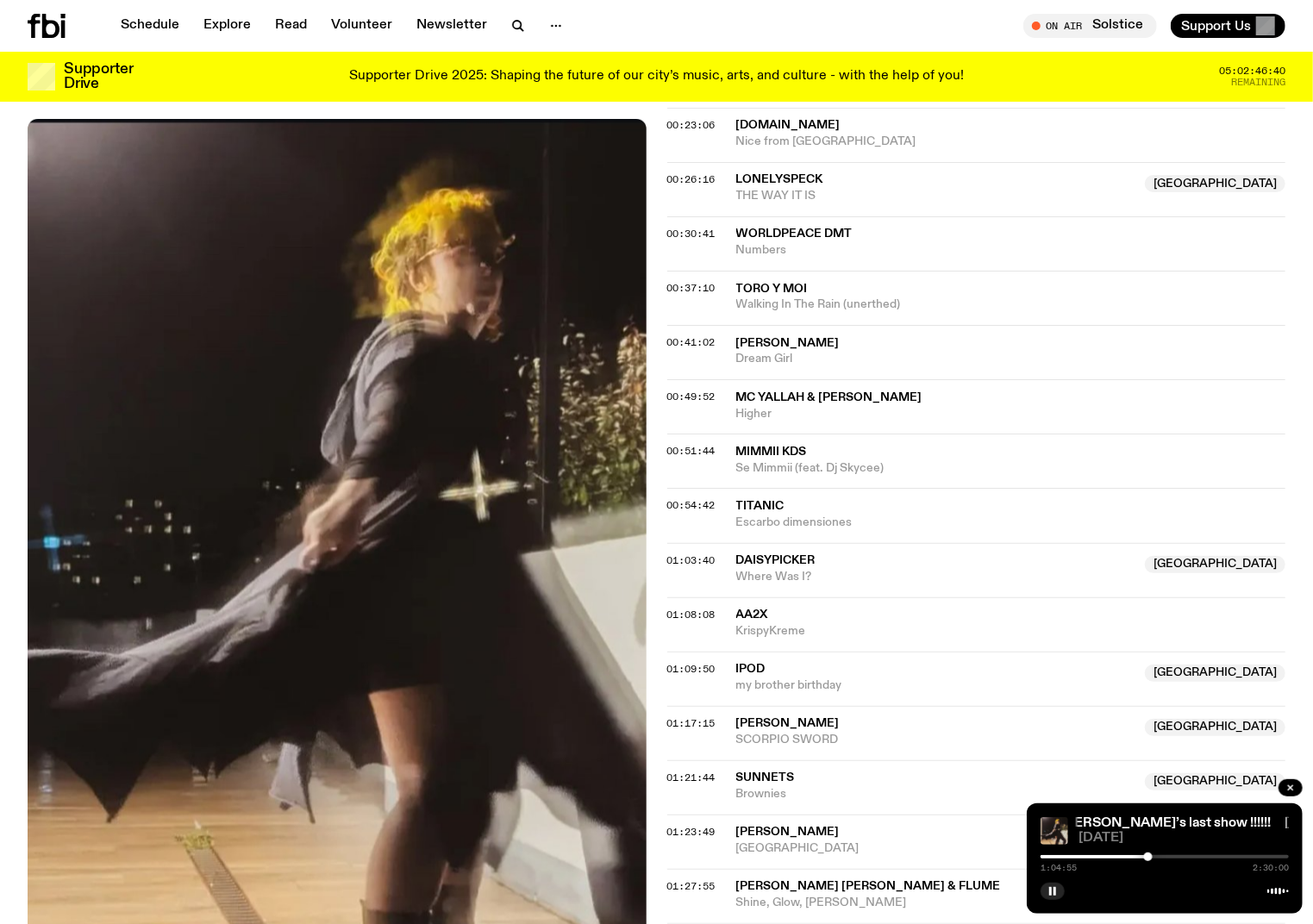
drag, startPoint x: 1138, startPoint y: 856, endPoint x: 1148, endPoint y: 857, distance: 10.0
click at [1148, 857] on div at bounding box center [1148, 856] width 9 height 9
click at [1154, 857] on div at bounding box center [1154, 856] width 9 height 9
drag, startPoint x: 1154, startPoint y: 857, endPoint x: 1166, endPoint y: 857, distance: 12.0
click at [1166, 857] on div at bounding box center [1161, 856] width 9 height 9
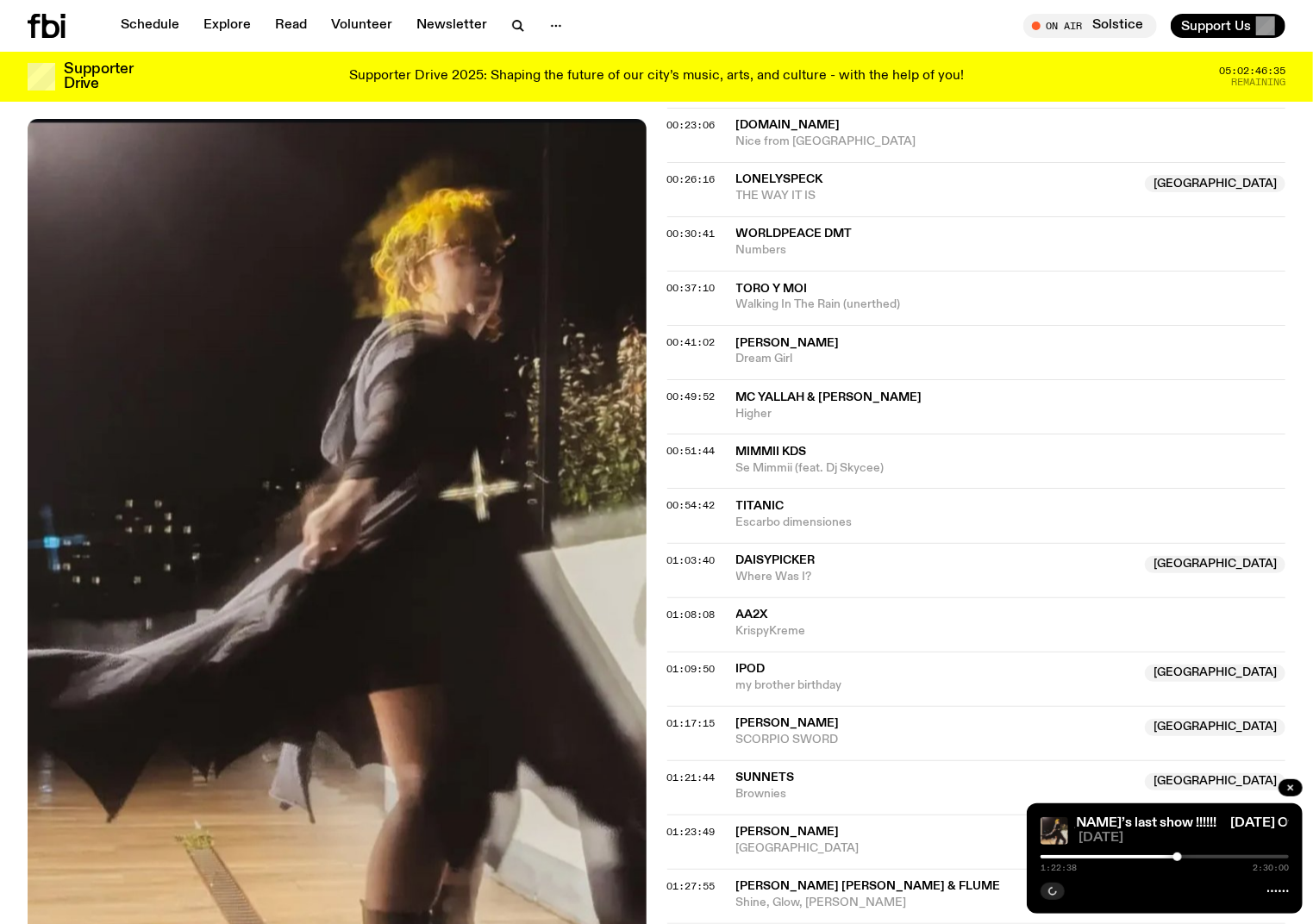
drag, startPoint x: 1166, startPoint y: 857, endPoint x: 1178, endPoint y: 858, distance: 12.0
click at [1178, 858] on div at bounding box center [1177, 856] width 9 height 9
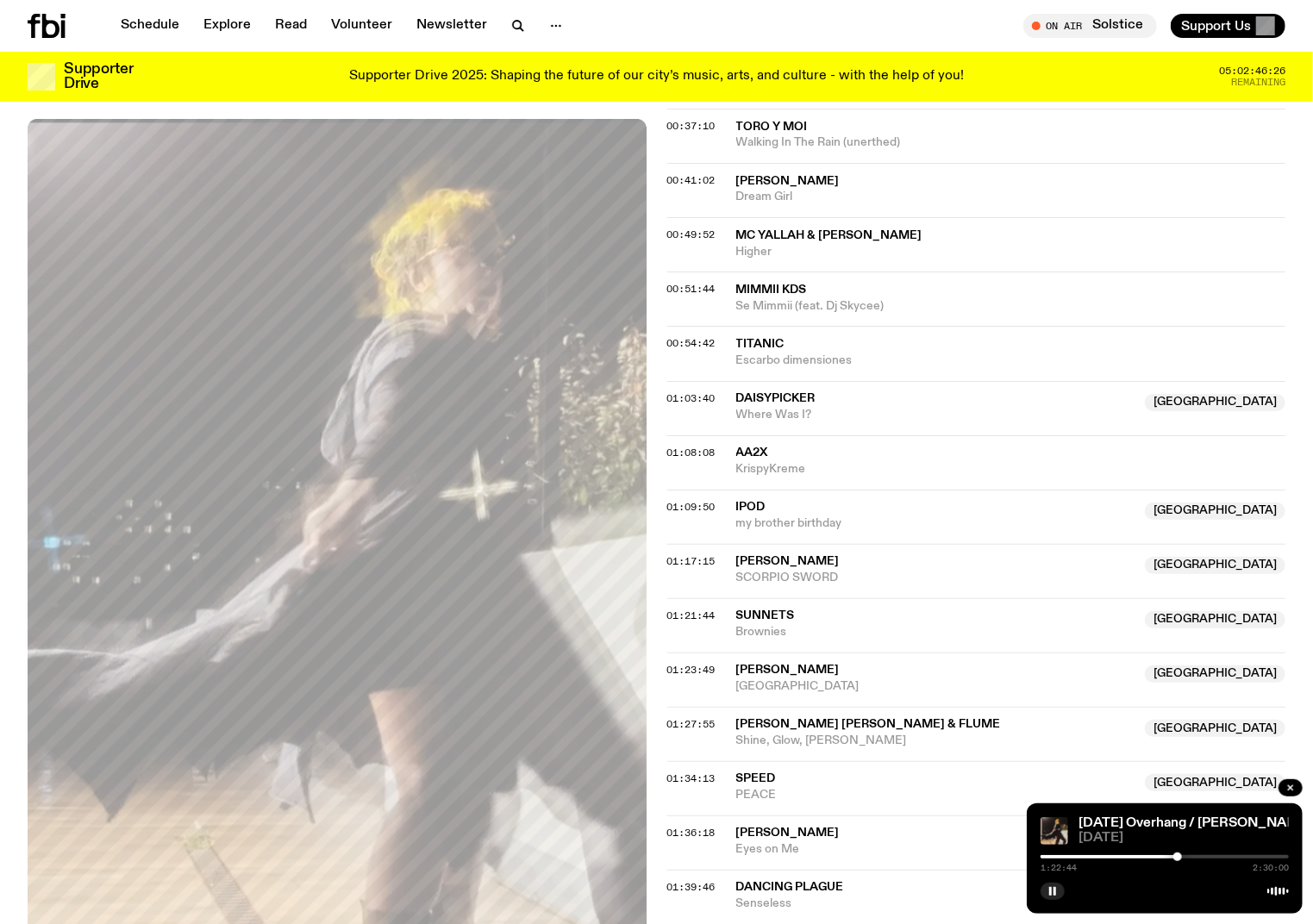
scroll to position [1061, 0]
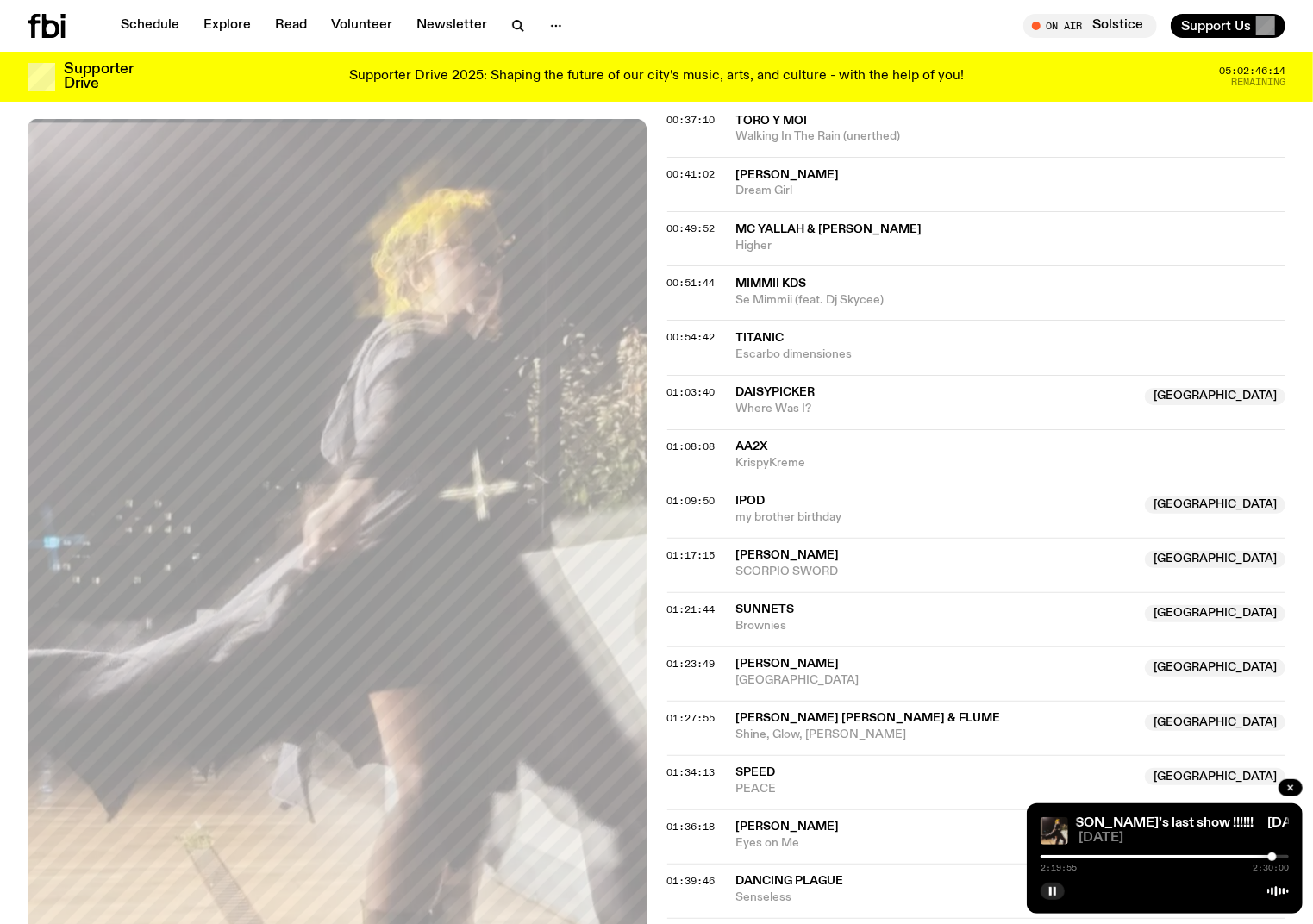
drag, startPoint x: 1177, startPoint y: 852, endPoint x: 1272, endPoint y: 865, distance: 95.9
click at [1272, 865] on div "2:19:55 2:30:00" at bounding box center [1165, 862] width 248 height 21
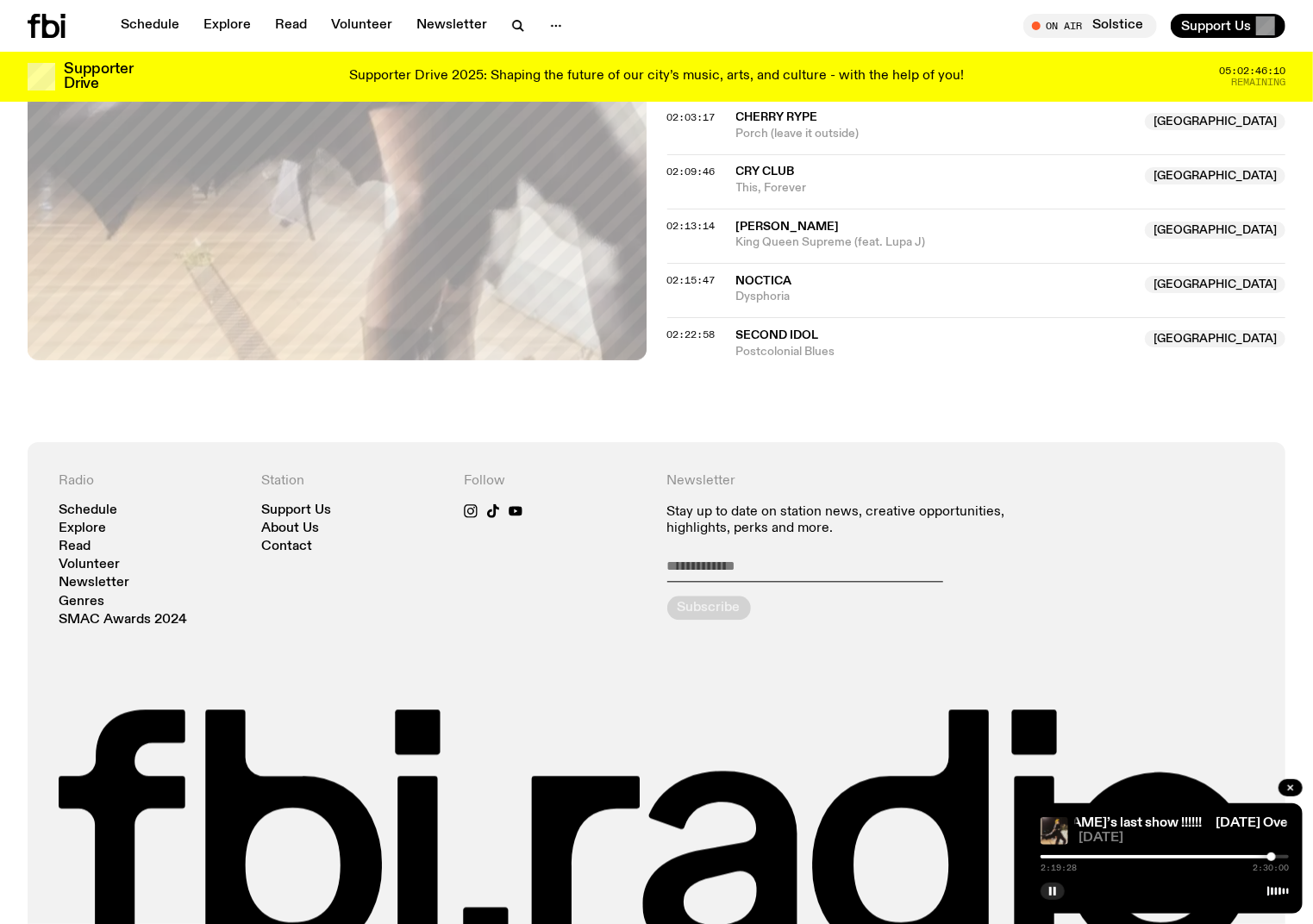
scroll to position [2095, 0]
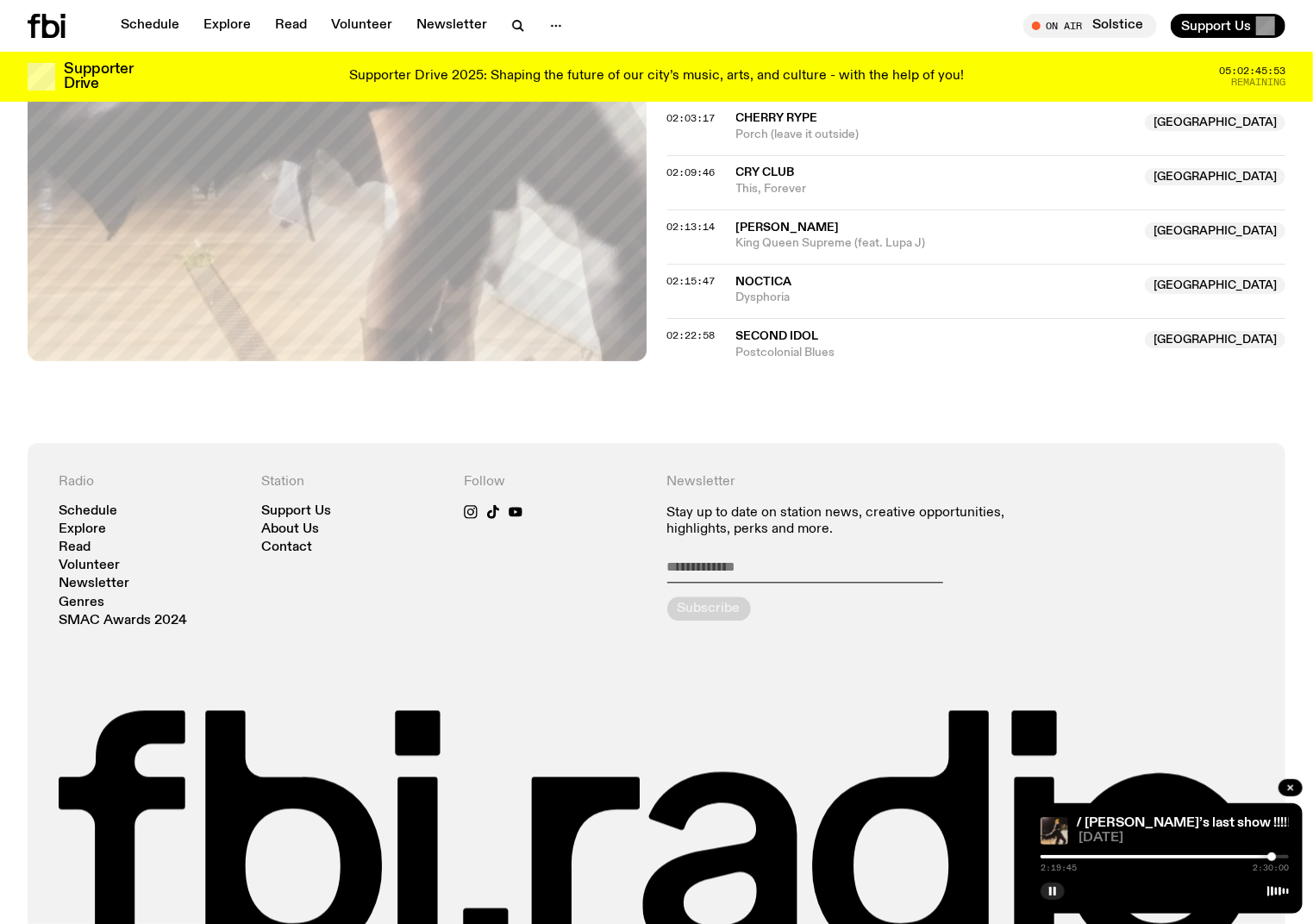
click at [1256, 856] on div at bounding box center [1147, 857] width 248 height 4
click at [1250, 859] on div at bounding box center [1250, 856] width 9 height 9
click at [1254, 857] on div at bounding box center [1253, 856] width 9 height 9
click at [1261, 857] on div at bounding box center [1165, 857] width 248 height 4
click at [1256, 857] on div at bounding box center [1256, 856] width 9 height 9
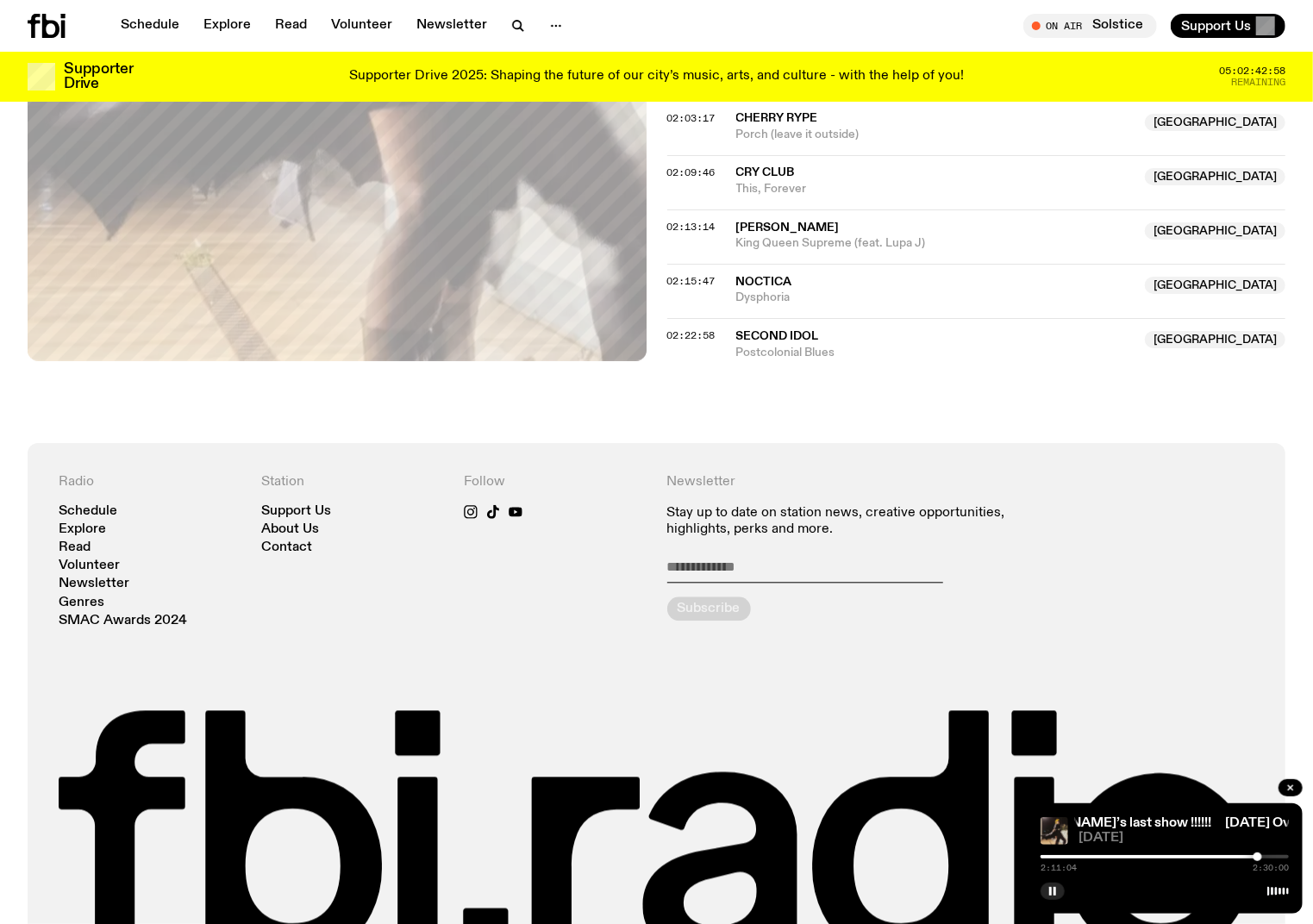
click at [1257, 855] on div at bounding box center [1257, 856] width 9 height 9
click at [1262, 855] on div at bounding box center [1260, 856] width 9 height 9
click at [1265, 857] on div at bounding box center [1265, 856] width 9 height 9
click at [1261, 856] on div at bounding box center [1260, 856] width 9 height 9
click at [1265, 859] on div at bounding box center [1265, 856] width 9 height 9
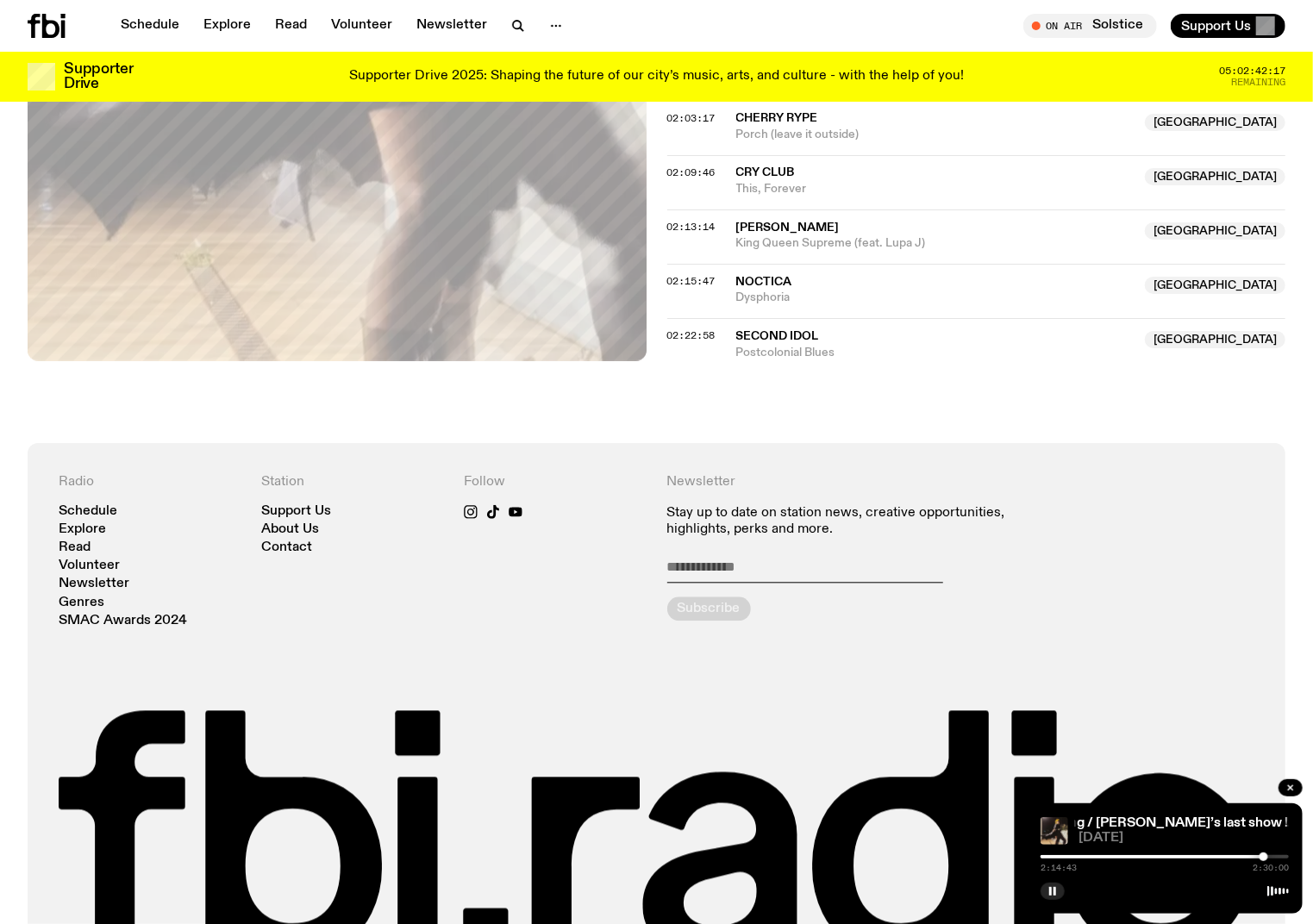
click at [1264, 859] on div at bounding box center [1263, 856] width 9 height 9
click at [1268, 858] on div at bounding box center [1268, 856] width 9 height 9
click at [1270, 857] on div at bounding box center [1269, 856] width 9 height 9
click at [1273, 857] on div at bounding box center [1272, 856] width 9 height 9
click at [1267, 859] on div at bounding box center [1268, 856] width 9 height 9
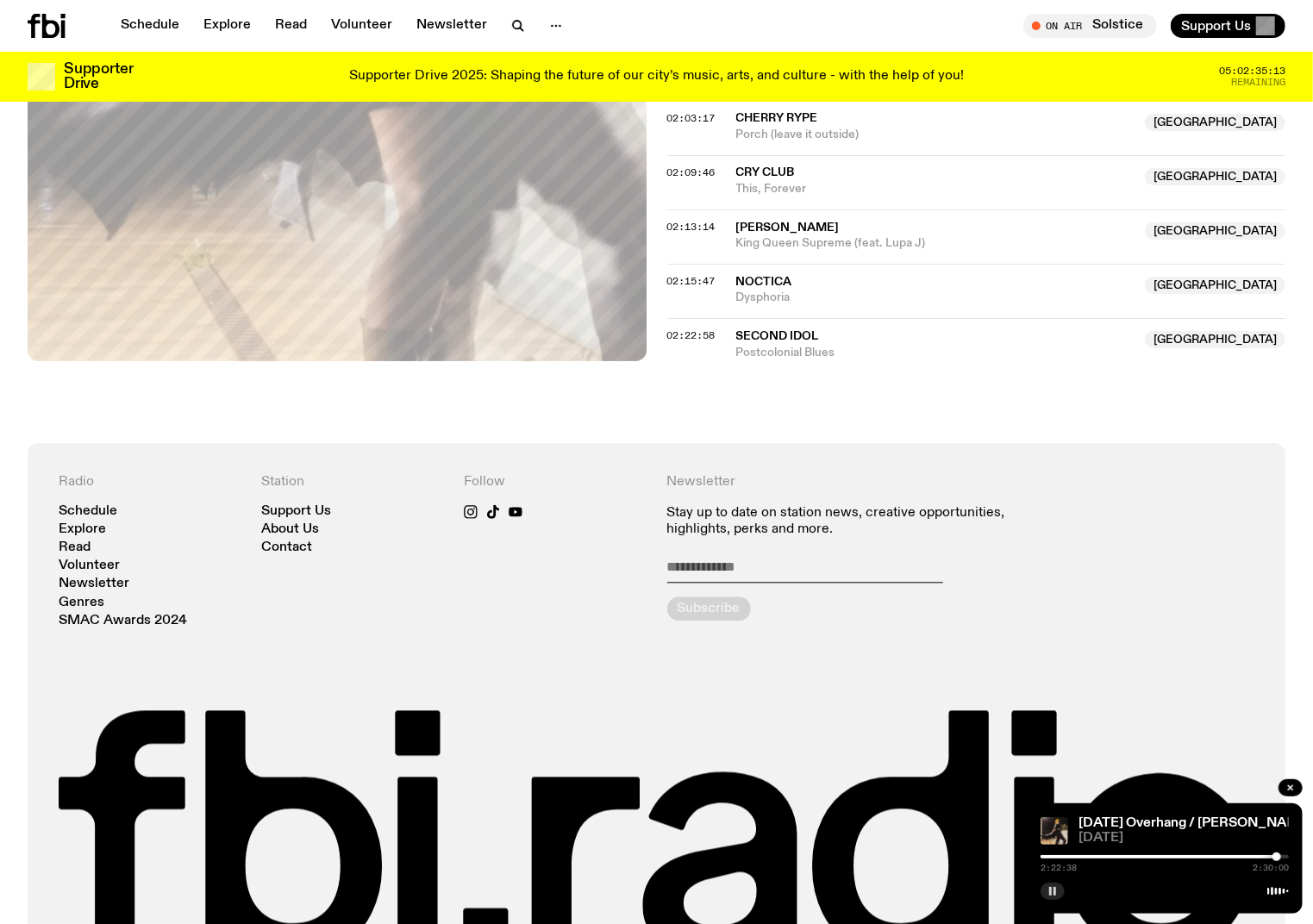
click at [1053, 894] on icon "button" at bounding box center [1053, 890] width 11 height 11
